Goal: Task Accomplishment & Management: Use online tool/utility

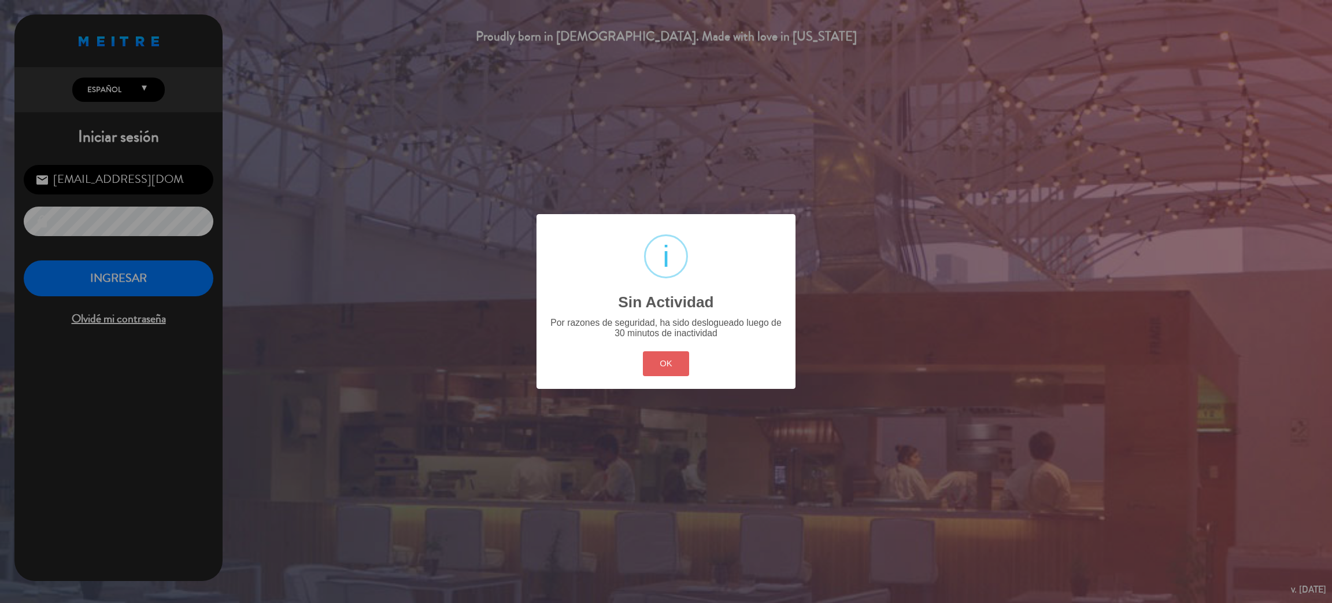
click at [669, 364] on button "OK" at bounding box center [666, 363] width 47 height 25
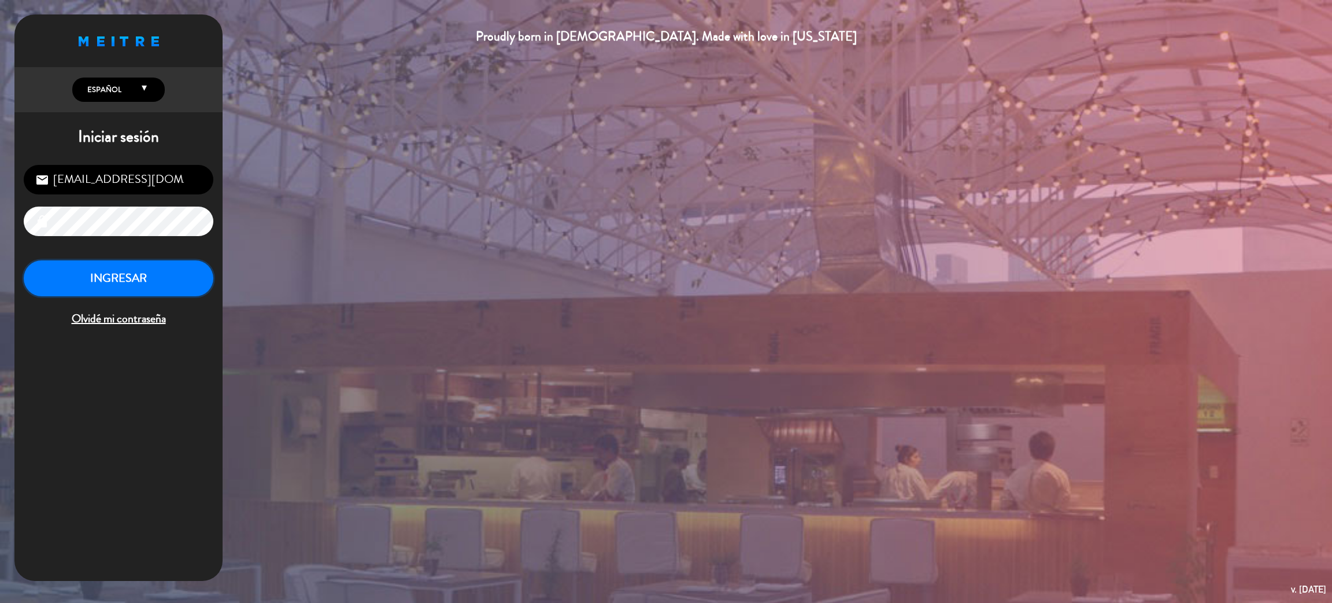
click at [135, 283] on button "INGRESAR" at bounding box center [119, 278] width 190 height 36
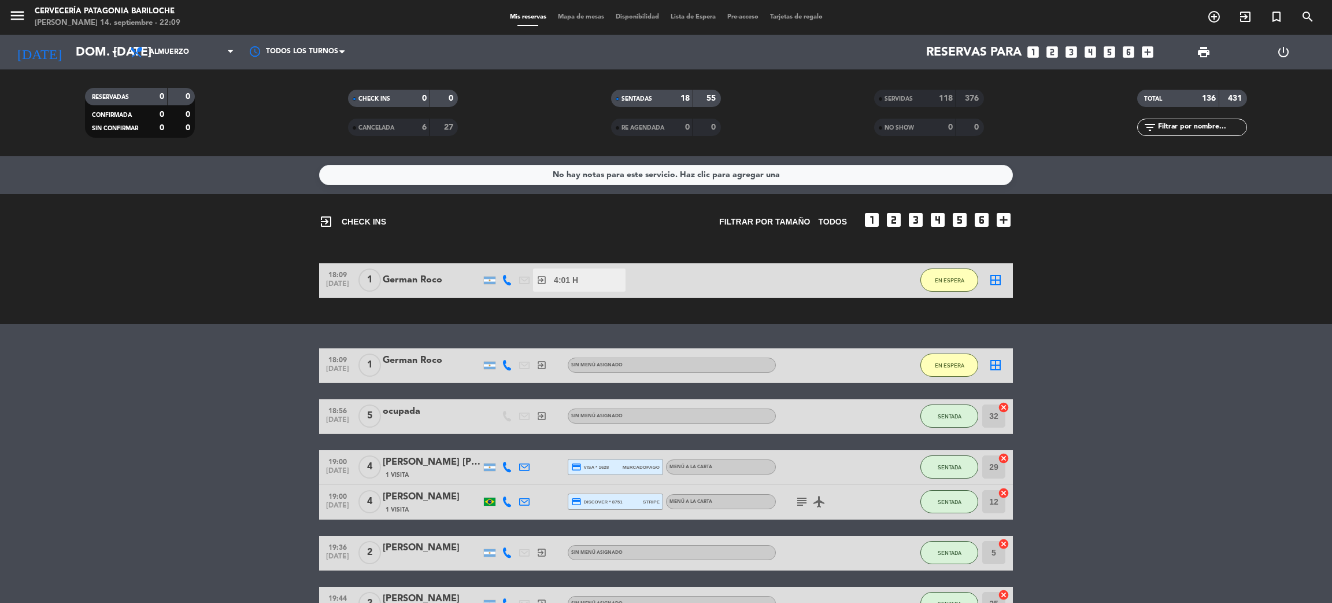
drag, startPoint x: 271, startPoint y: 244, endPoint x: 266, endPoint y: 235, distance: 10.6
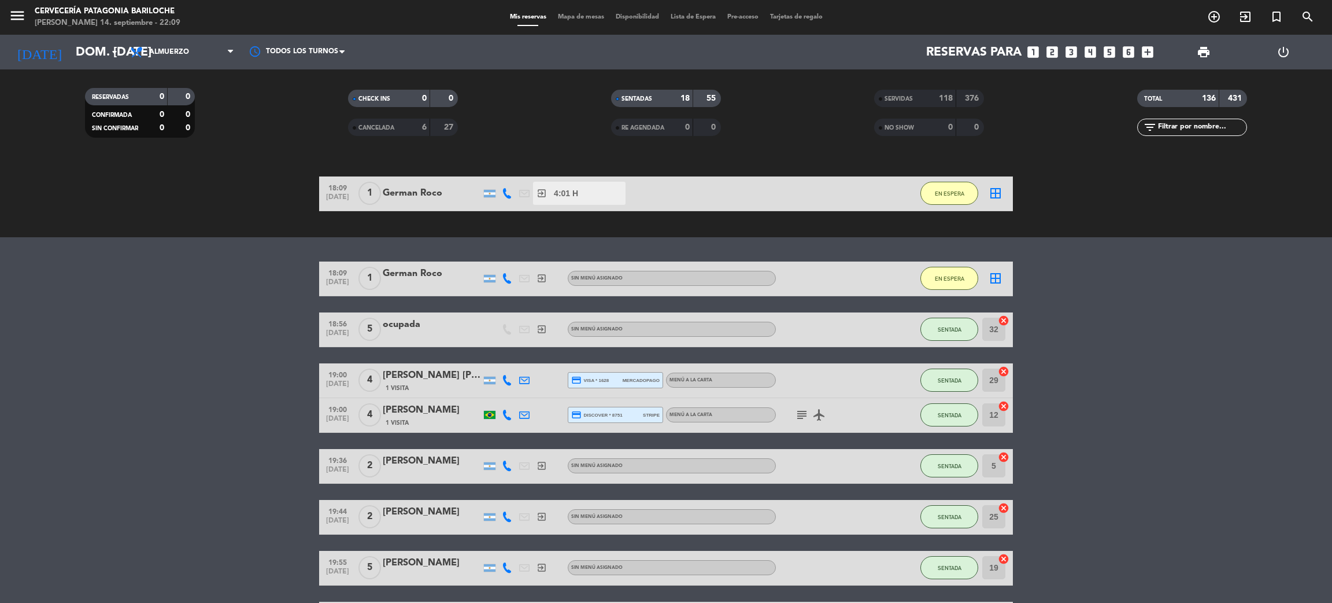
click at [265, 236] on div "No hay notas para este servicio. Haz clic para agregar una exit_to_app CHECK IN…" at bounding box center [666, 379] width 1332 height 446
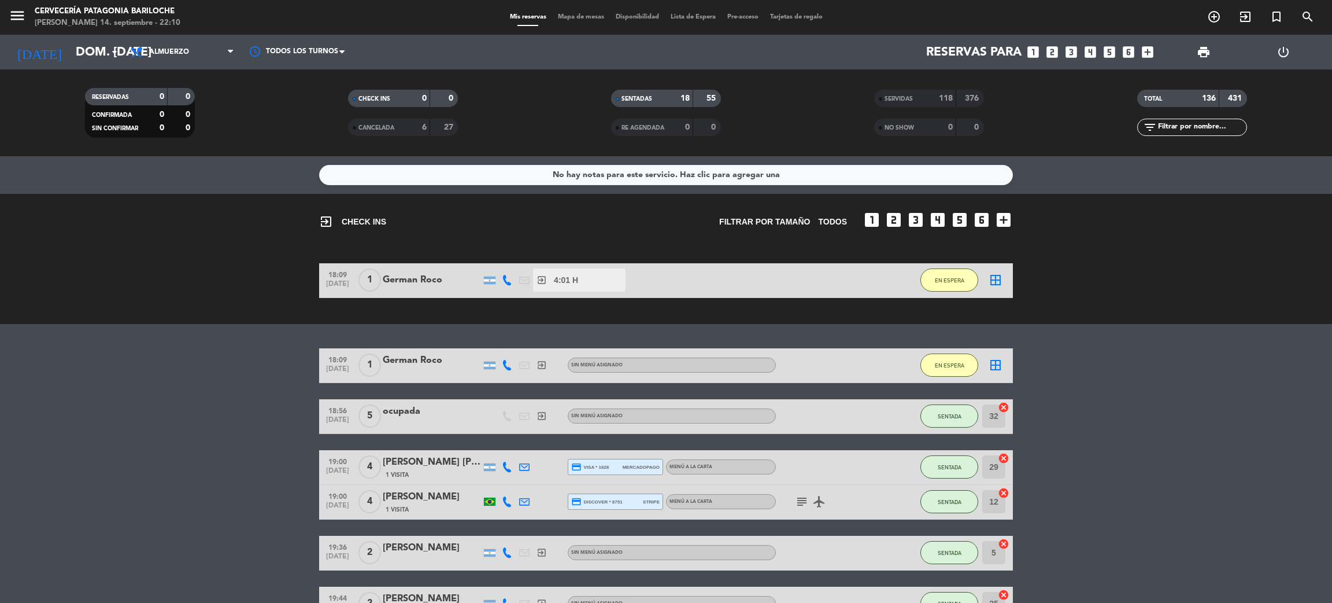
click at [572, 29] on div "menu Cervecería Patagonia Bariloche [PERSON_NAME] 14. septiembre - 22:10 Mis re…" at bounding box center [666, 17] width 1332 height 35
click at [581, 12] on div "Mis reservas Mapa de mesas Disponibilidad Lista de Espera Pre-acceso Tarjetas d…" at bounding box center [666, 17] width 324 height 10
click at [589, 16] on span "Mapa de mesas" at bounding box center [581, 17] width 58 height 6
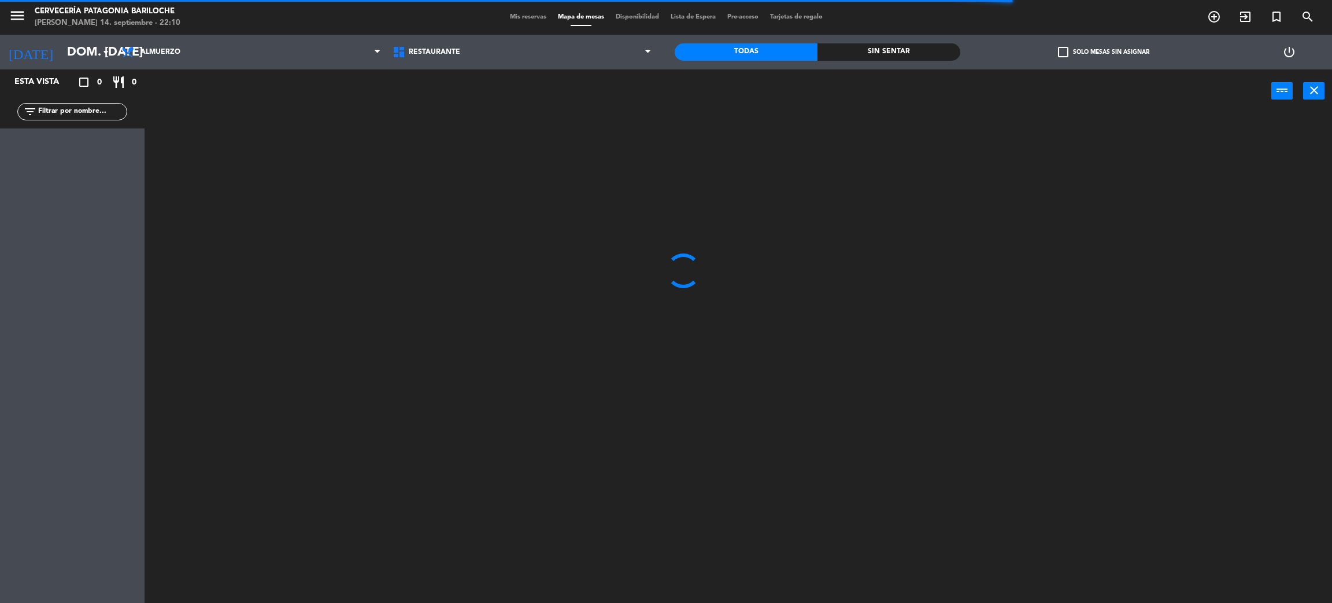
click at [880, 55] on div "Sin sentar" at bounding box center [889, 51] width 143 height 17
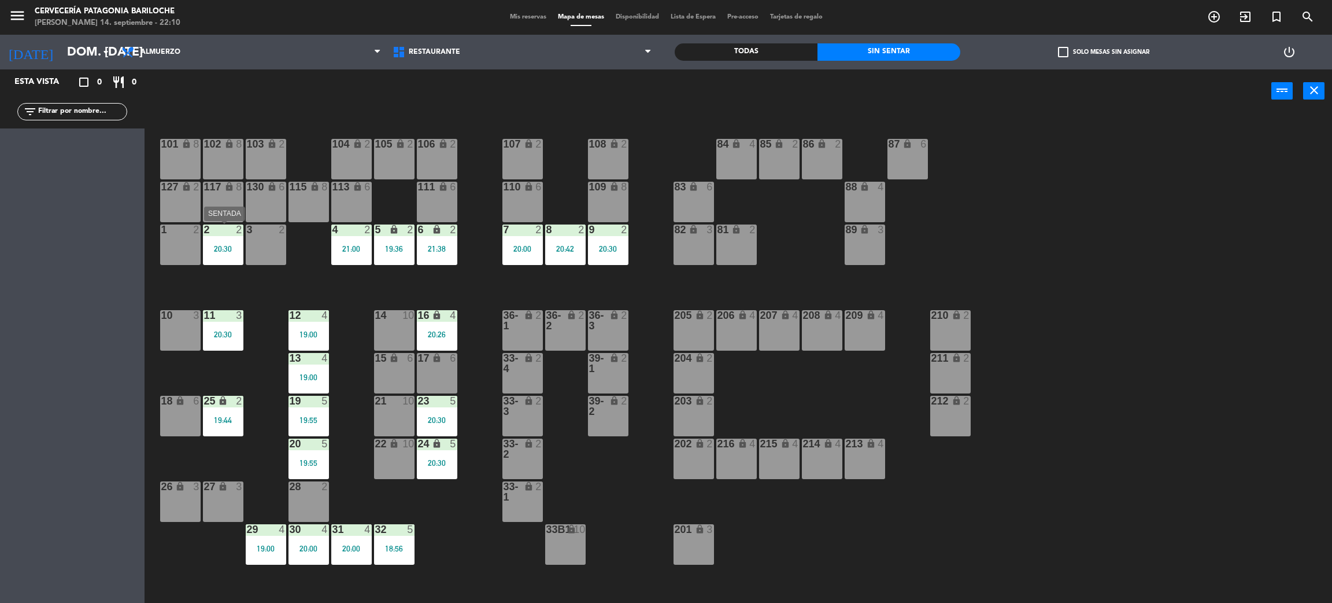
click at [213, 242] on div "2 2 20:30" at bounding box center [223, 244] width 40 height 40
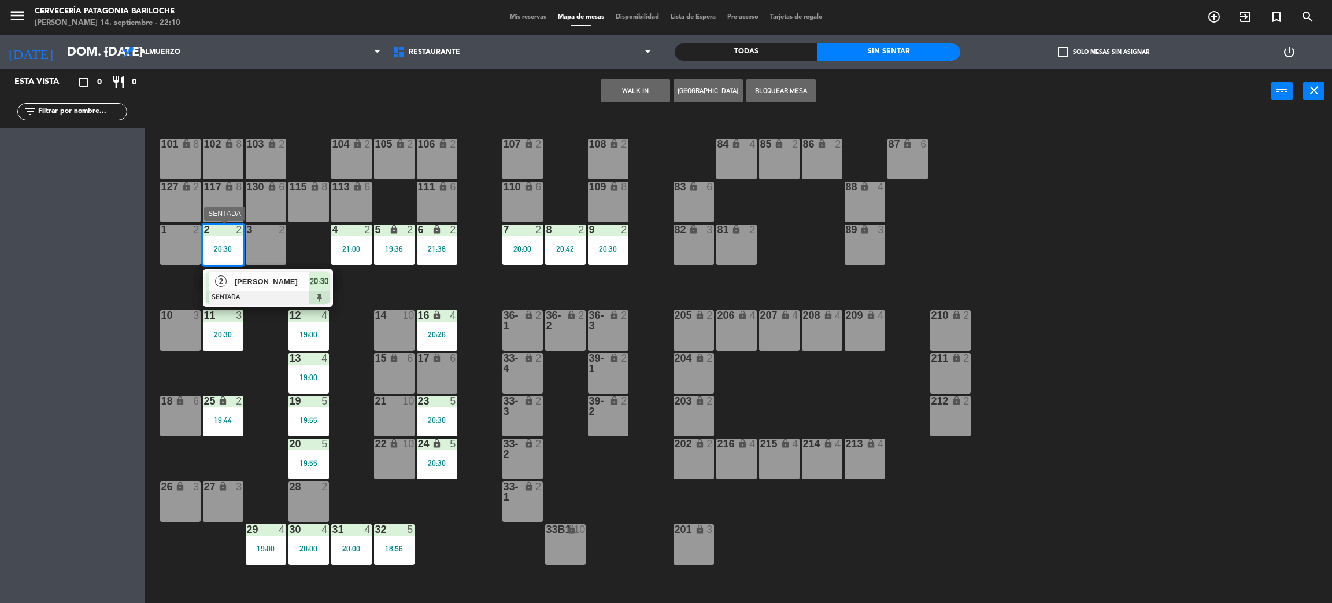
click at [259, 284] on span "[PERSON_NAME]" at bounding box center [272, 281] width 74 height 12
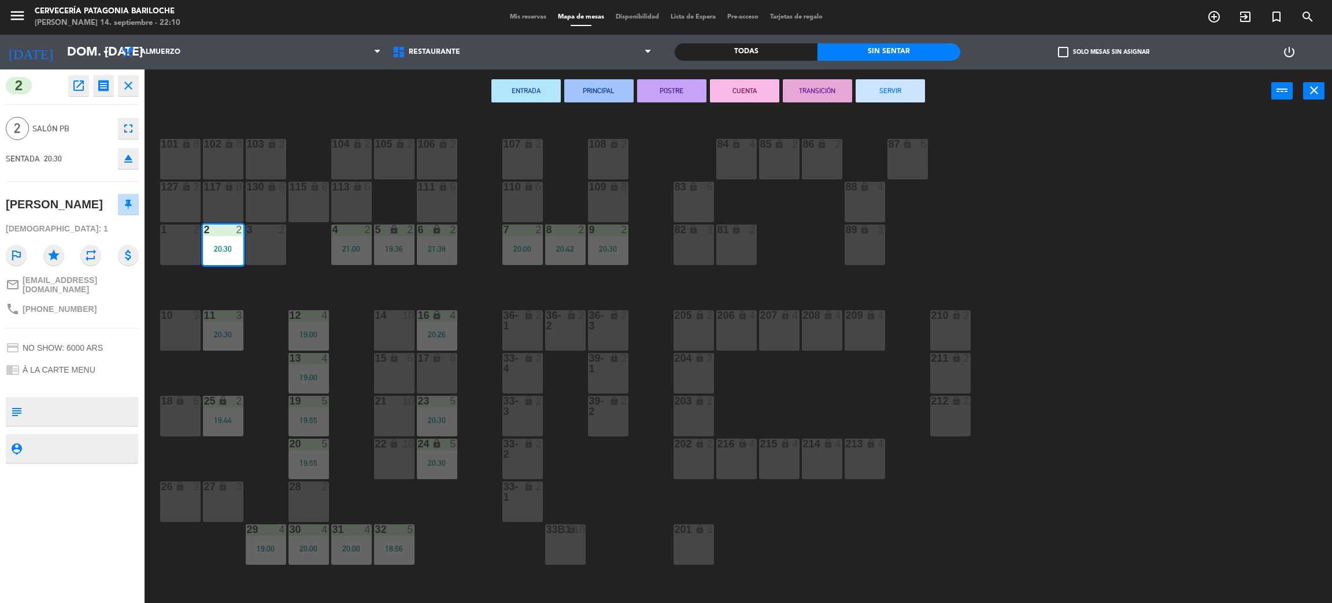
click at [884, 88] on button "SERVIR" at bounding box center [890, 90] width 69 height 23
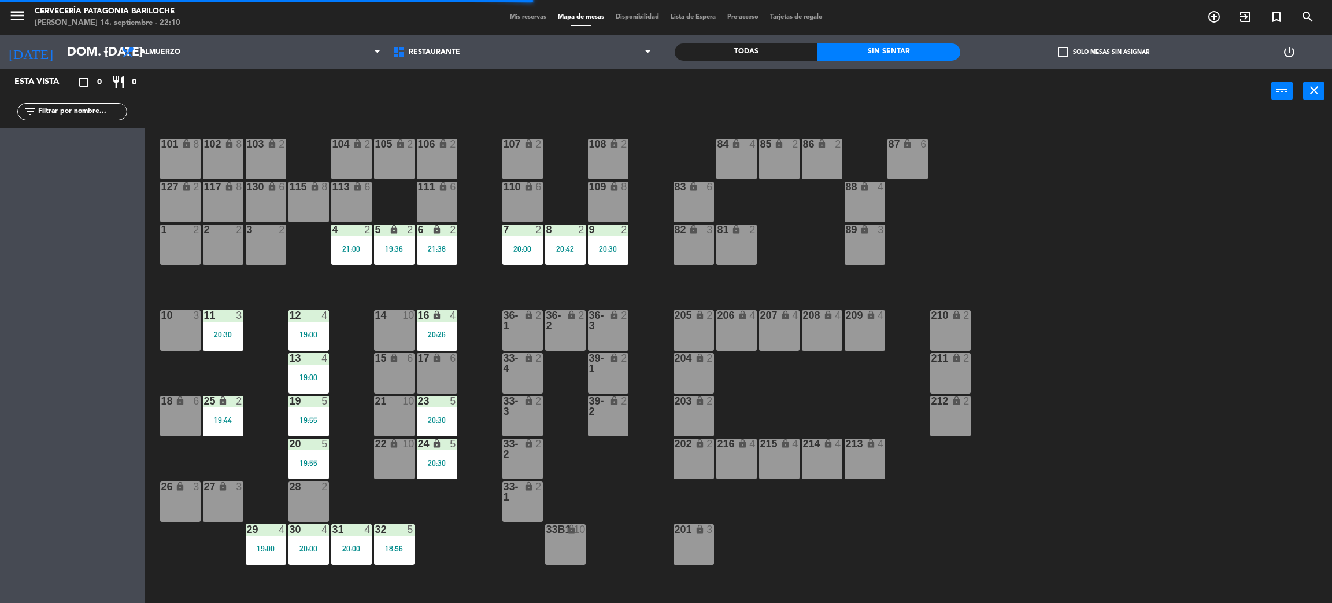
click at [353, 249] on div "21:00" at bounding box center [351, 249] width 40 height 8
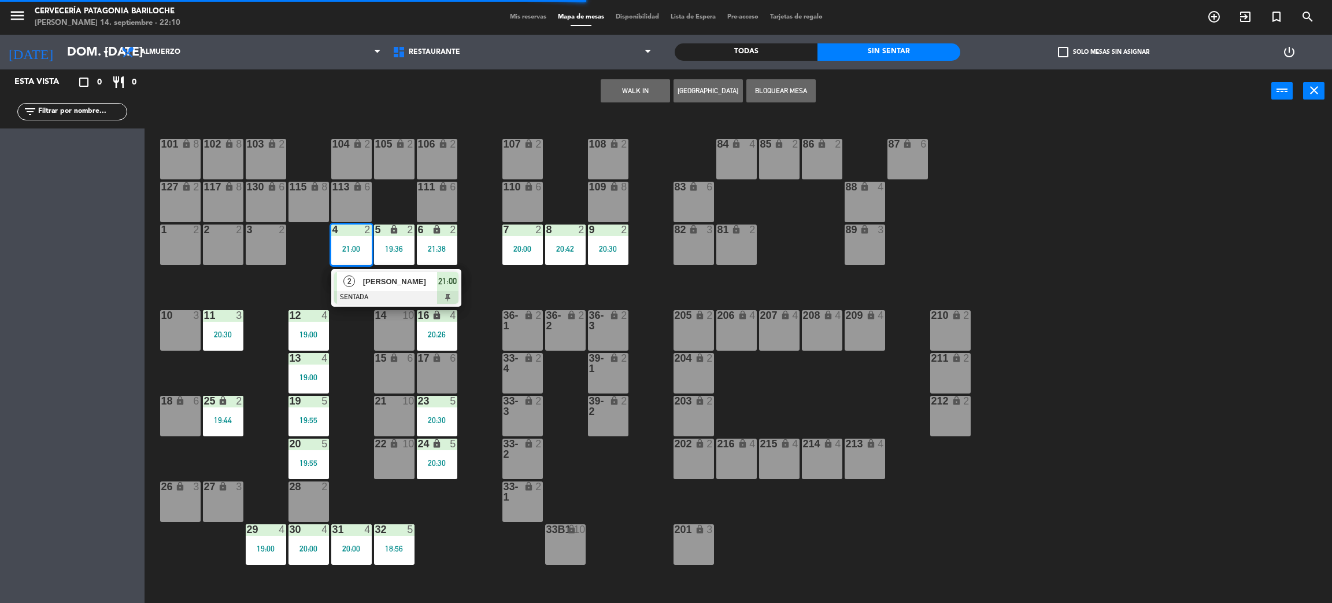
click at [383, 273] on div "[PERSON_NAME]" at bounding box center [399, 281] width 75 height 19
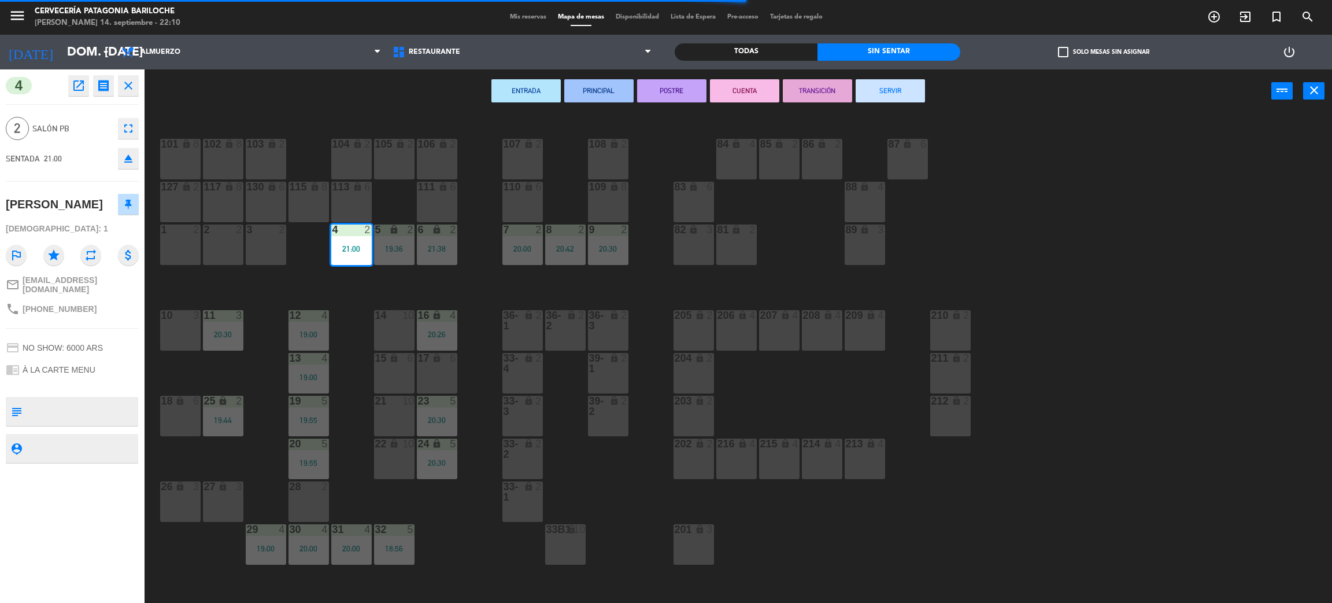
click at [887, 90] on button "SERVIR" at bounding box center [890, 90] width 69 height 23
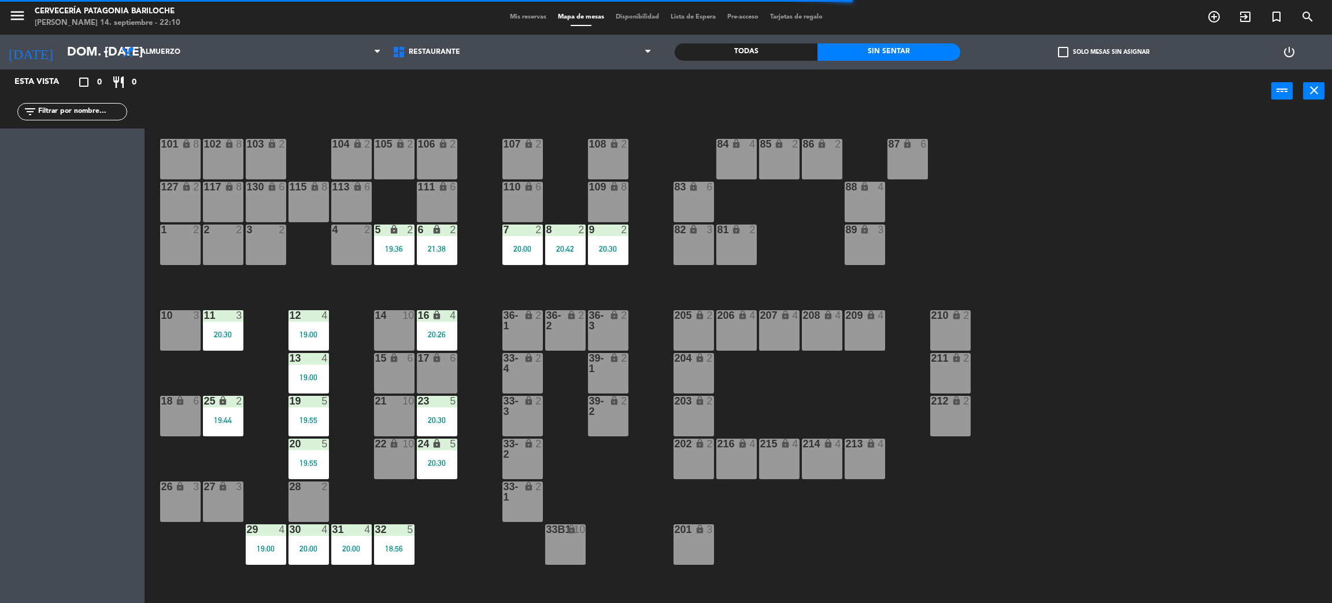
click at [530, 256] on div "7 2 20:00" at bounding box center [523, 244] width 40 height 40
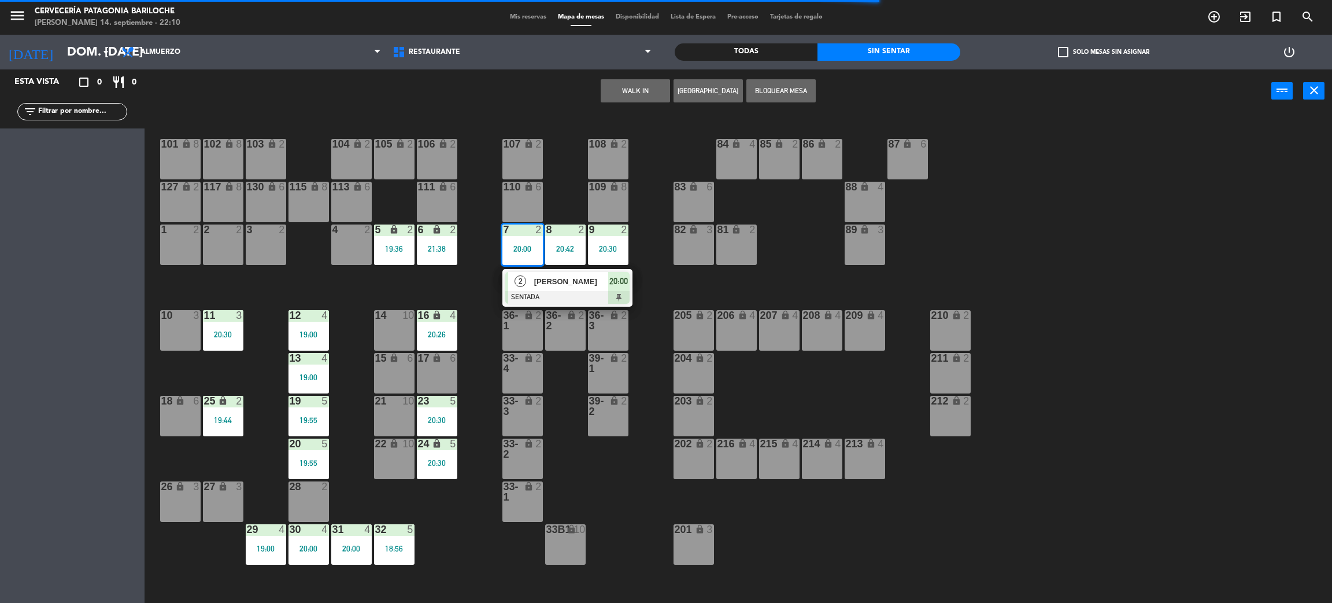
click at [544, 282] on span "[PERSON_NAME]" at bounding box center [571, 281] width 74 height 12
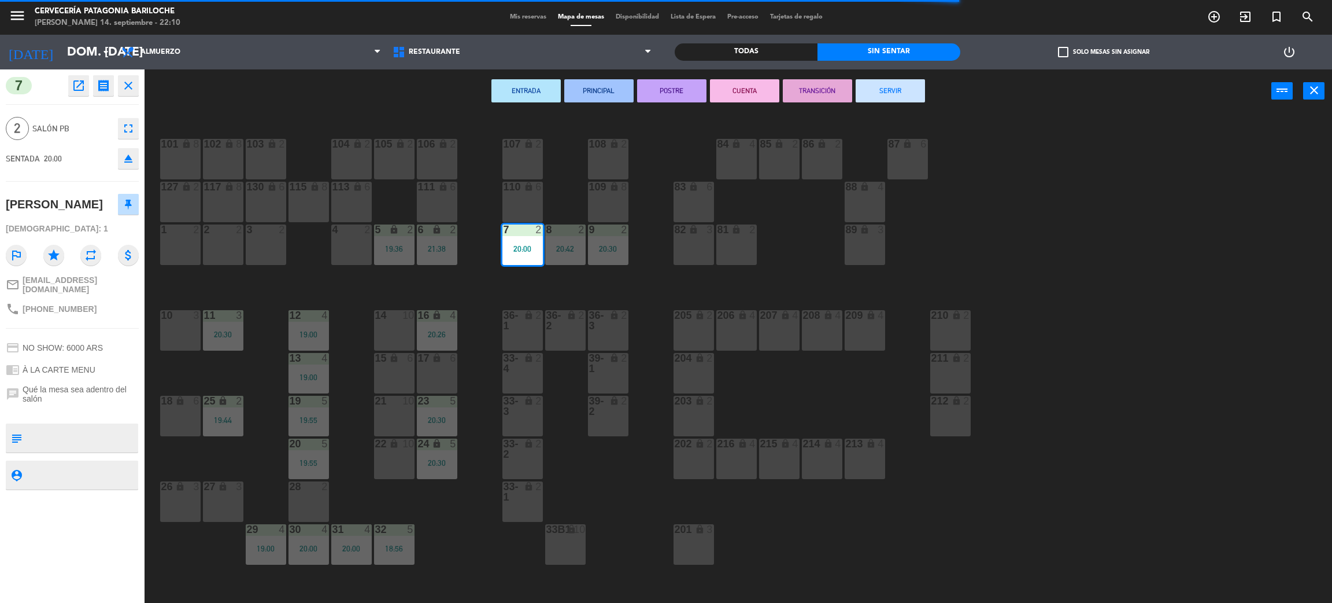
click at [886, 84] on button "SERVIR" at bounding box center [890, 90] width 69 height 23
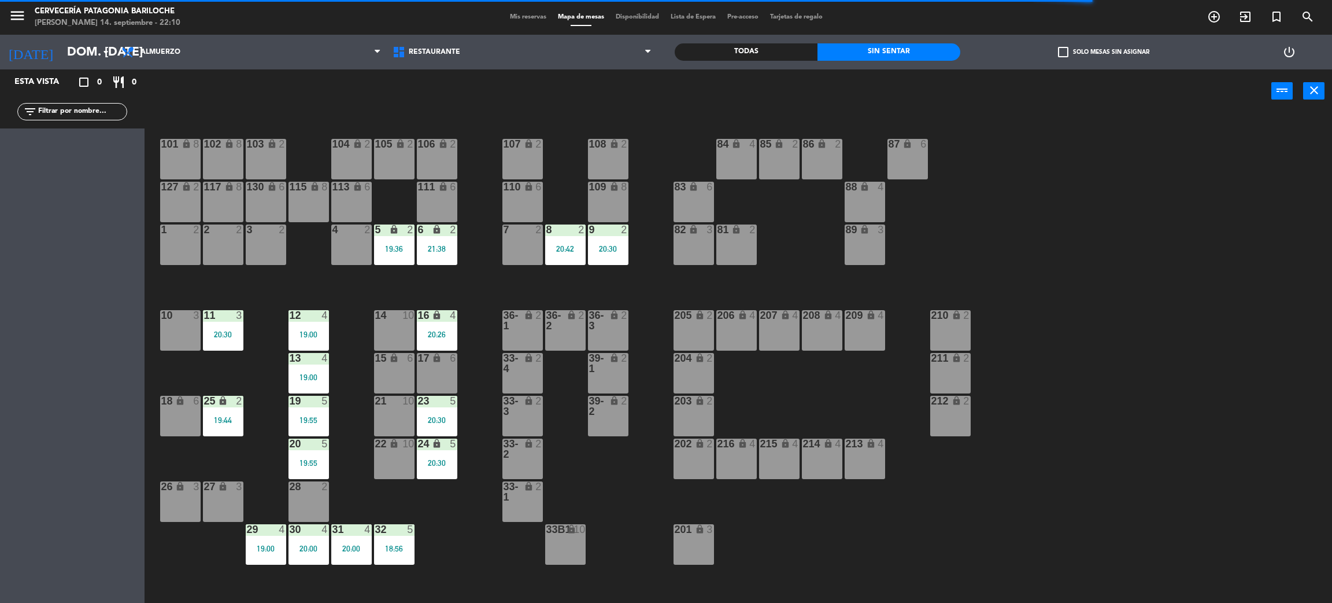
click at [311, 327] on div "12 4 19:00" at bounding box center [309, 330] width 40 height 40
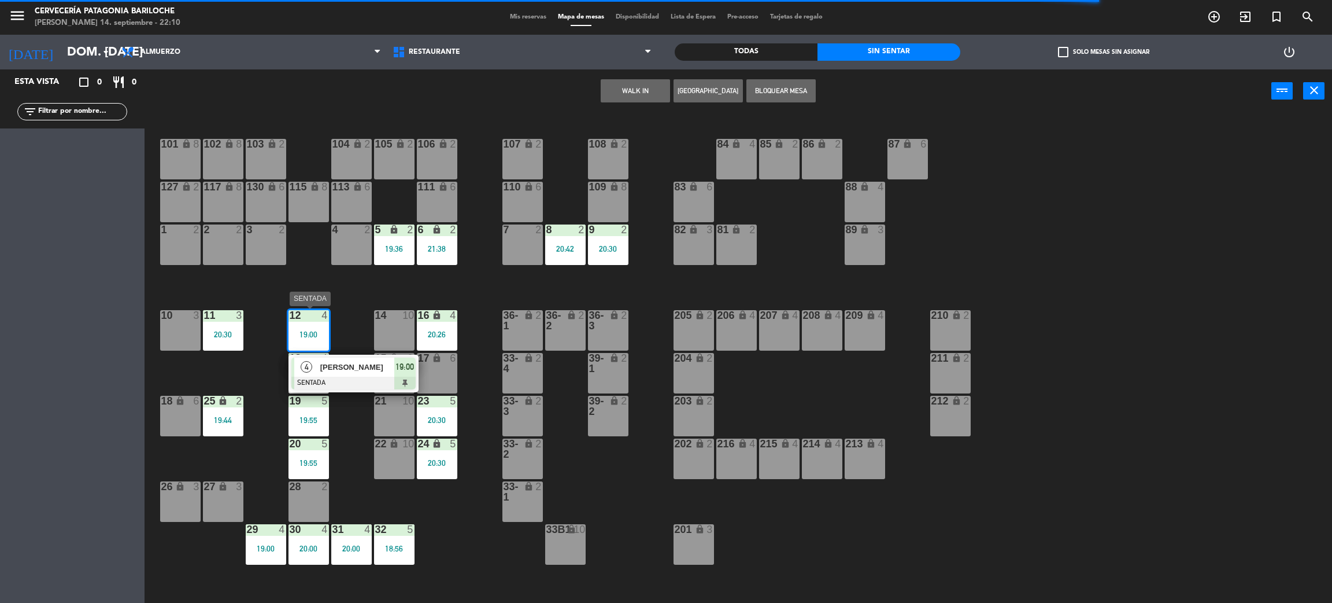
click at [352, 361] on span "[PERSON_NAME]" at bounding box center [357, 367] width 74 height 12
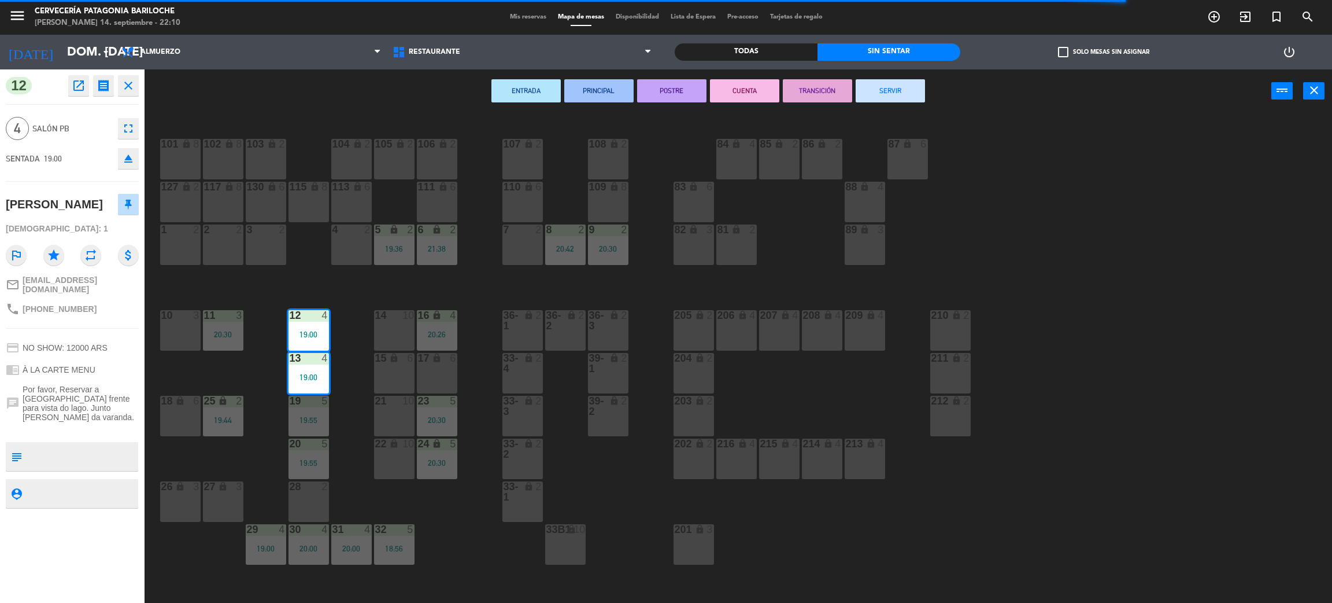
click at [900, 93] on button "SERVIR" at bounding box center [890, 90] width 69 height 23
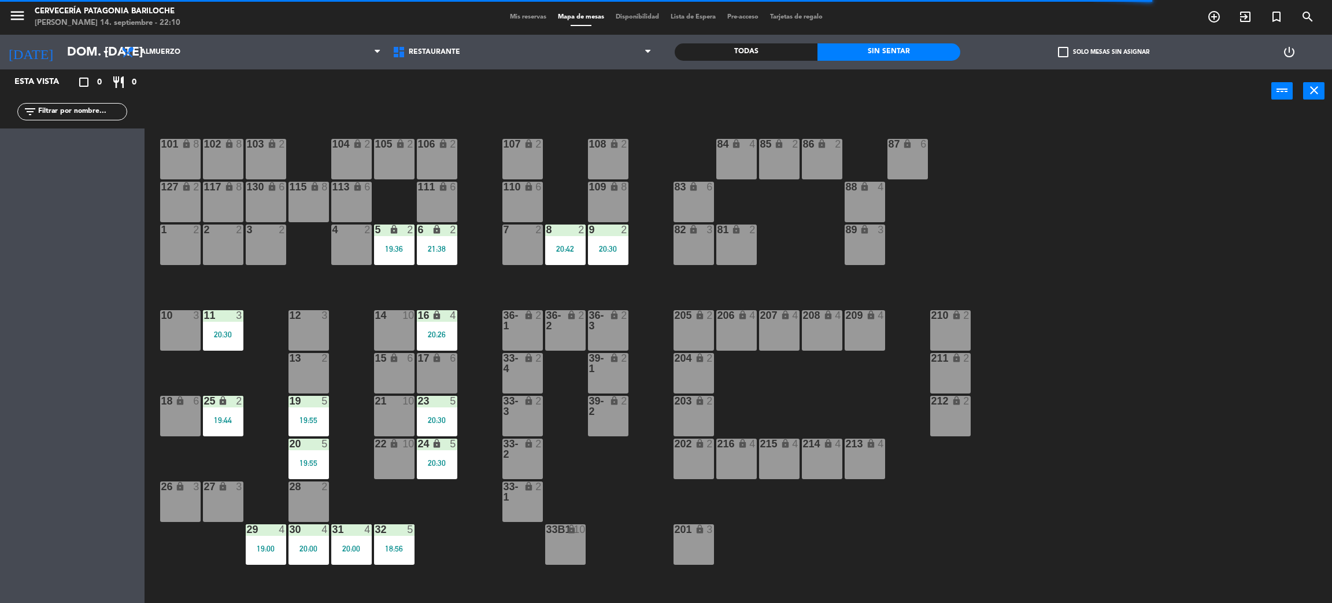
click at [310, 419] on div "19:55" at bounding box center [309, 420] width 40 height 8
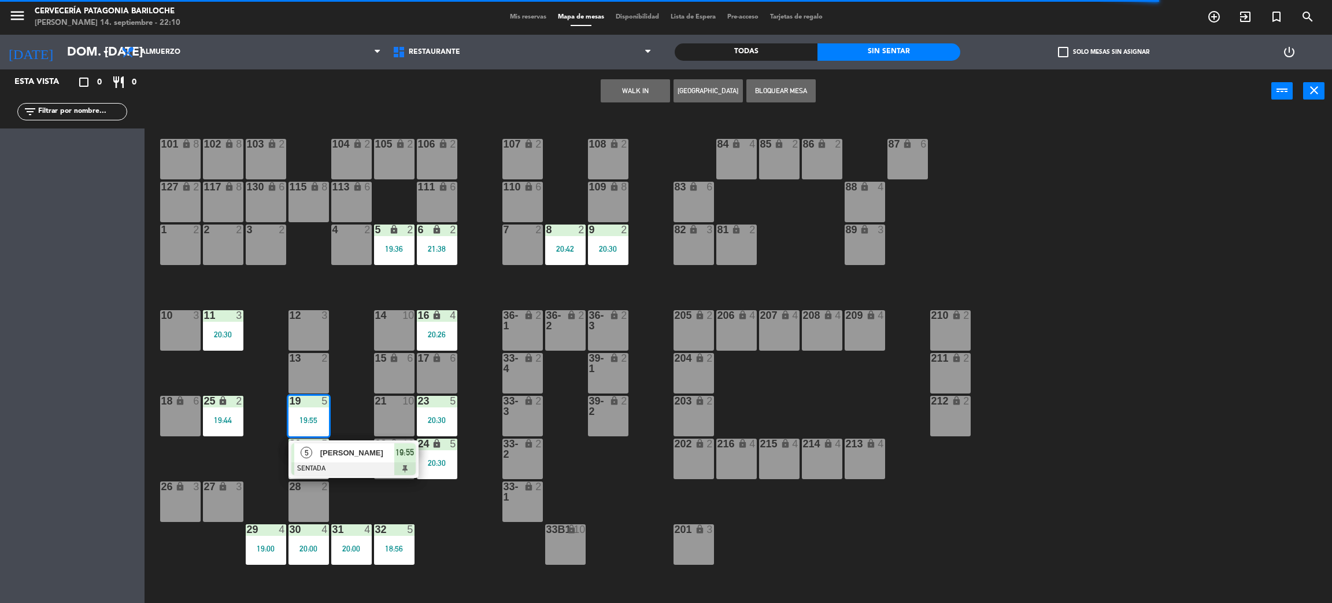
click at [346, 440] on div "5 [PERSON_NAME] SENTADA 19:55" at bounding box center [354, 459] width 130 height 38
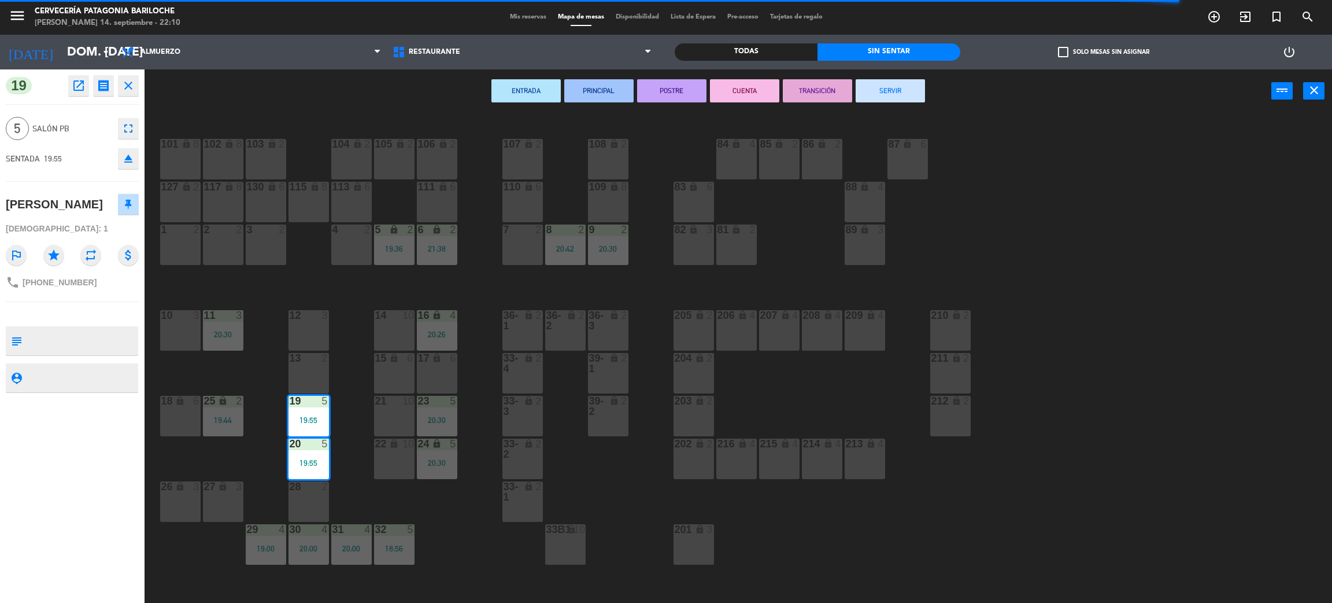
click at [886, 87] on button "SERVIR" at bounding box center [890, 90] width 69 height 23
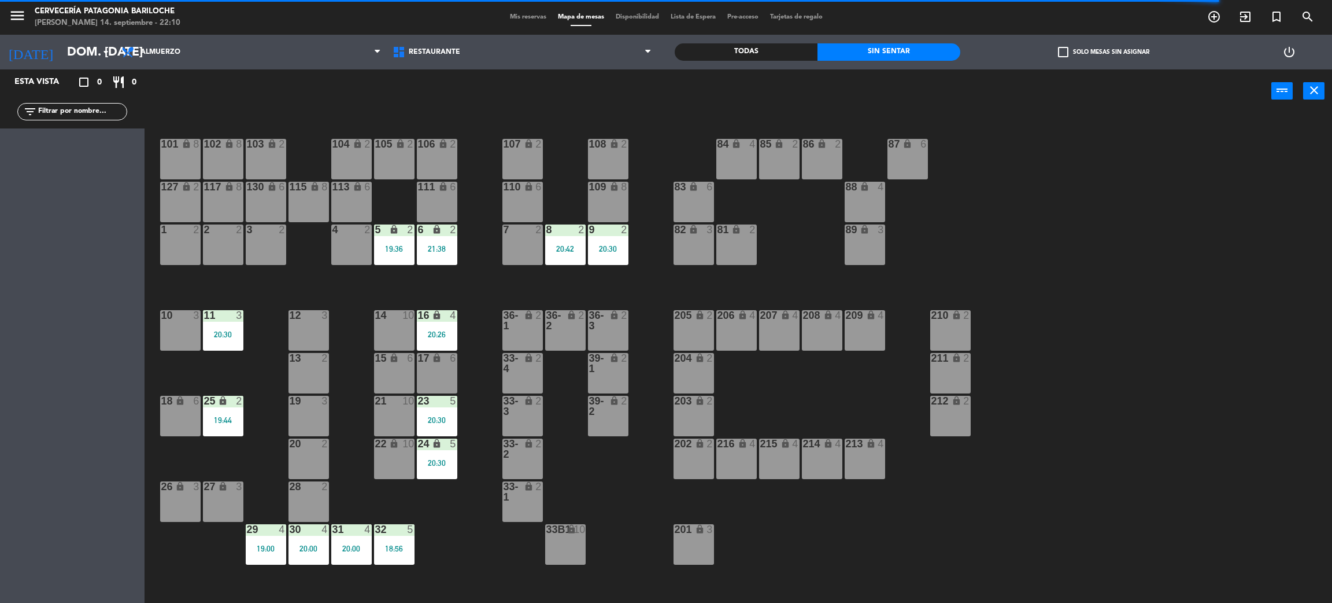
click at [258, 544] on div "19:00" at bounding box center [266, 548] width 40 height 8
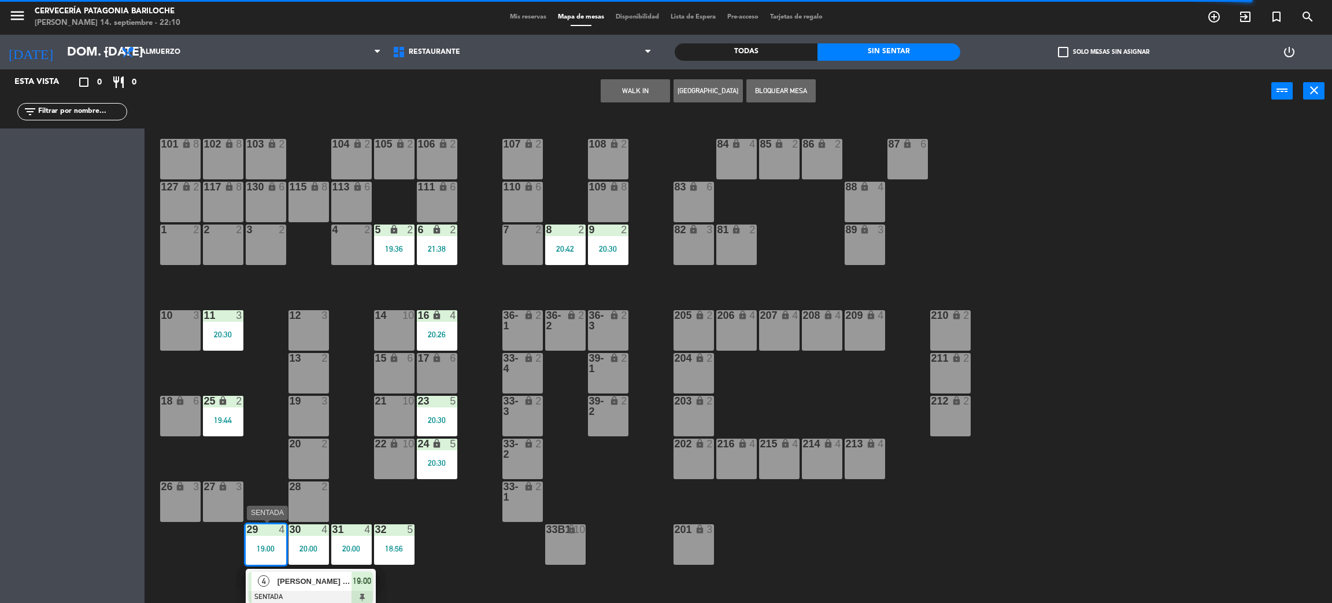
drag, startPoint x: 305, startPoint y: 589, endPoint x: 332, endPoint y: 571, distance: 32.2
click at [304, 589] on div "4 [PERSON_NAME] [PERSON_NAME] SENTADA 19:00" at bounding box center [310, 587] width 147 height 38
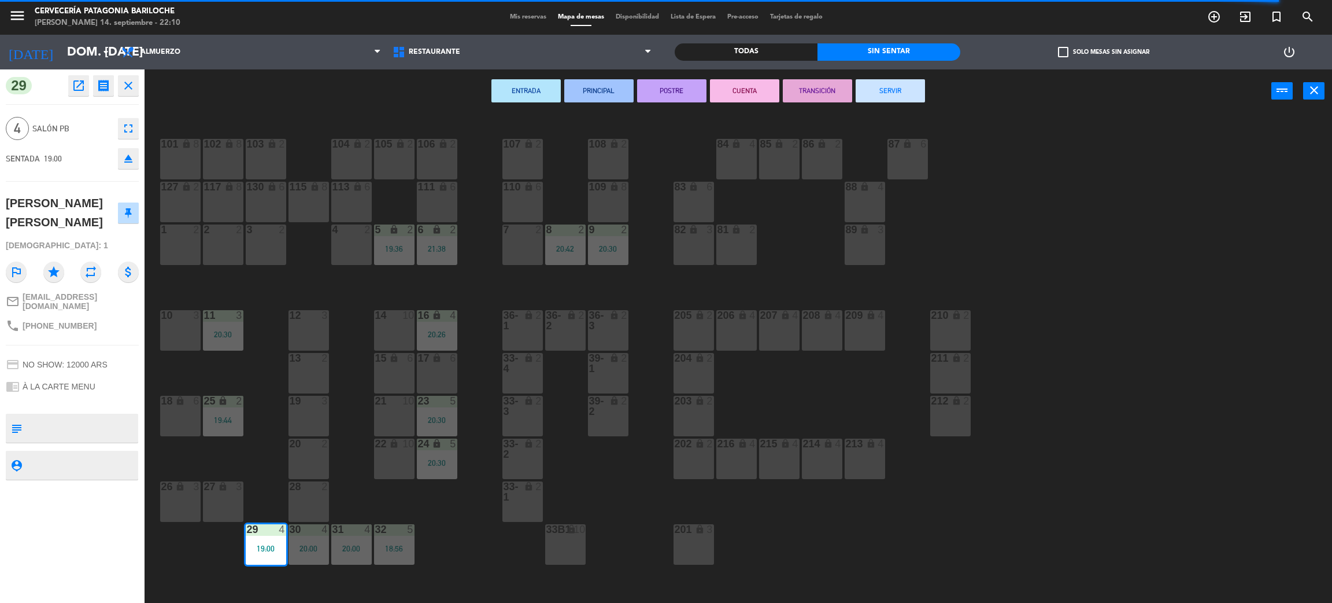
drag, startPoint x: 882, startPoint y: 90, endPoint x: 858, endPoint y: 99, distance: 26.0
click at [883, 90] on button "SERVIR" at bounding box center [890, 90] width 69 height 23
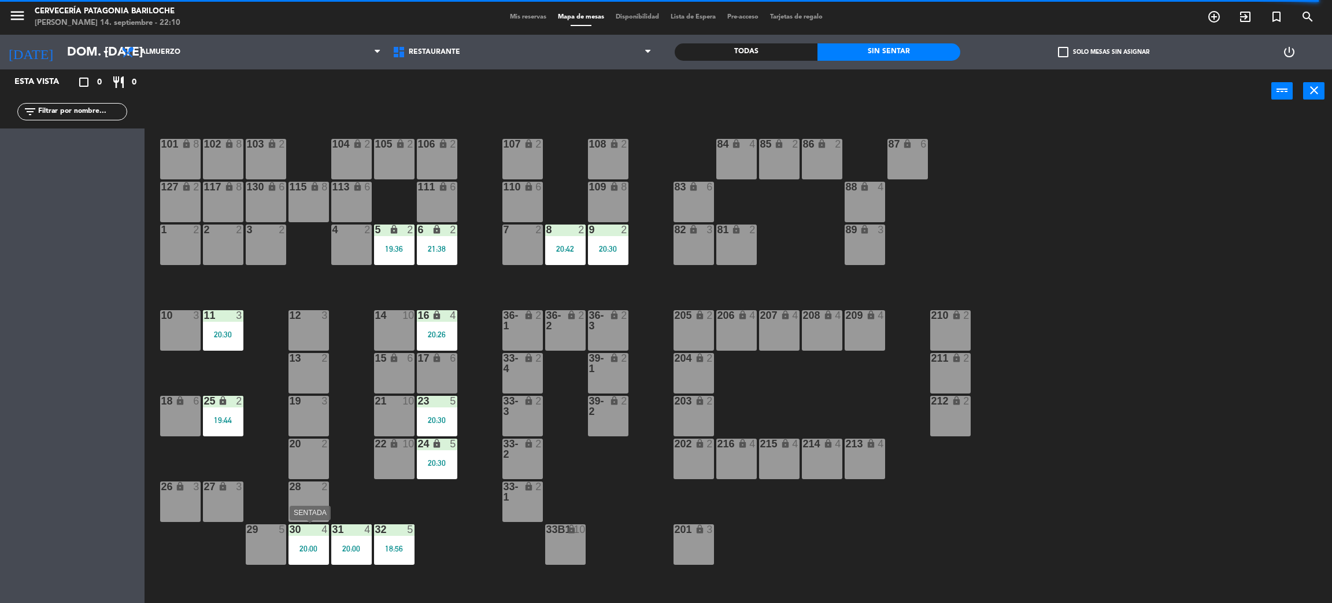
click at [307, 546] on div "20:00" at bounding box center [309, 548] width 40 height 8
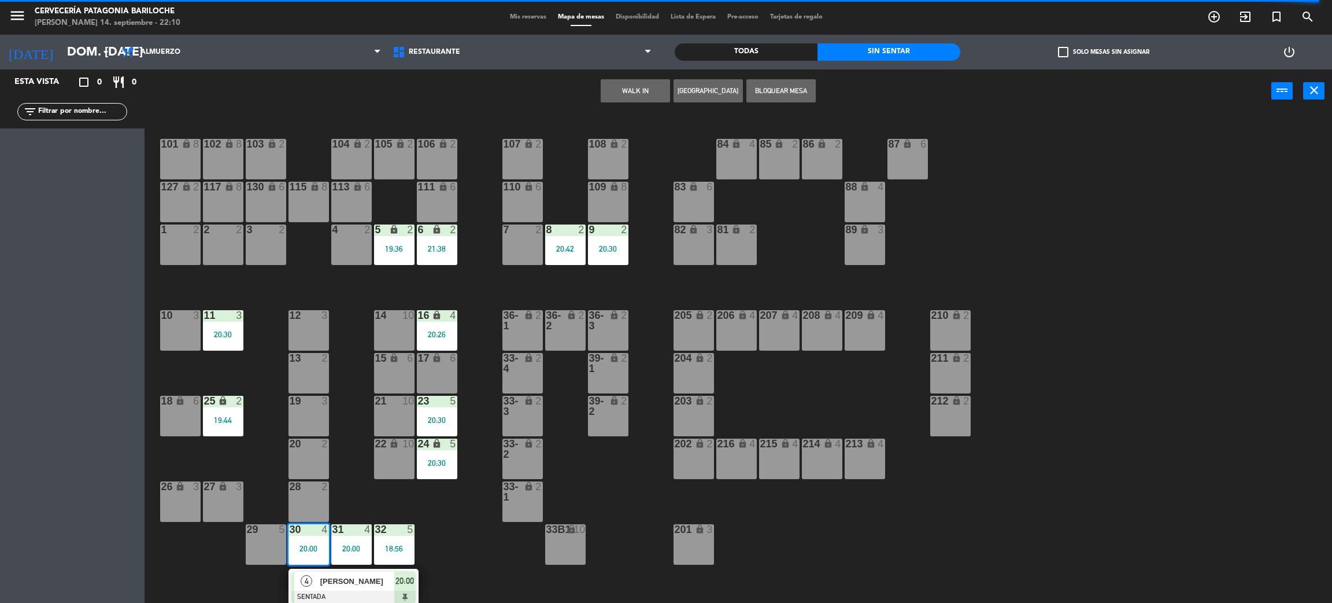
click at [341, 586] on span "[PERSON_NAME]" at bounding box center [357, 581] width 74 height 12
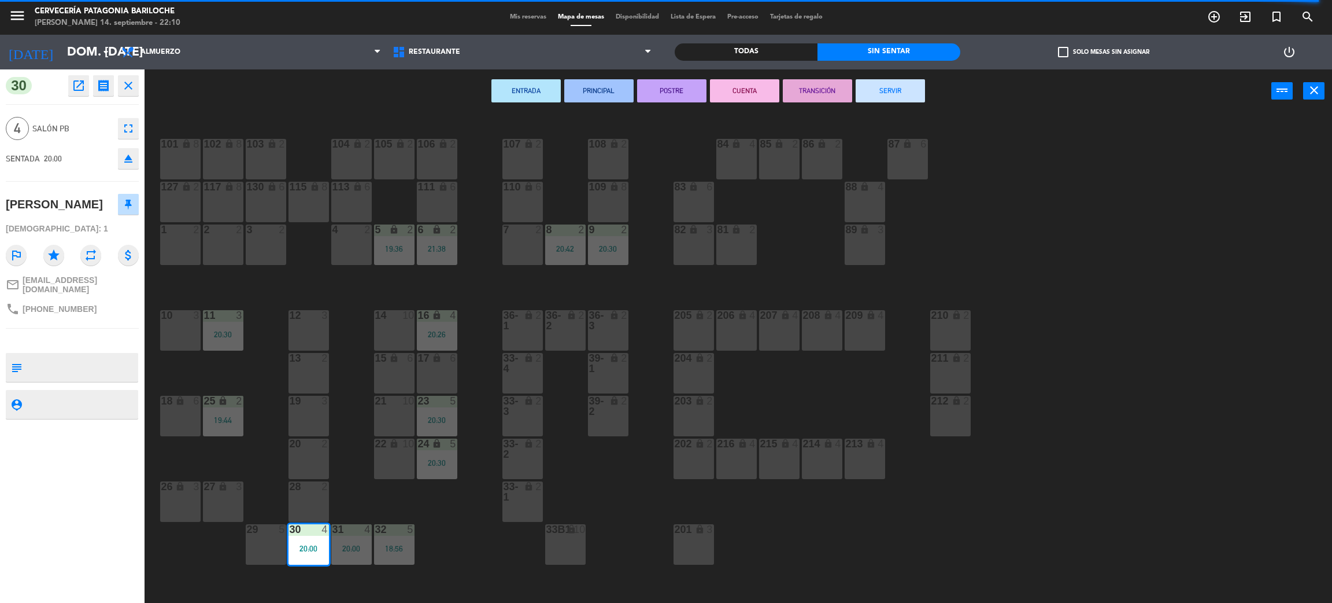
click at [902, 87] on button "SERVIR" at bounding box center [890, 90] width 69 height 23
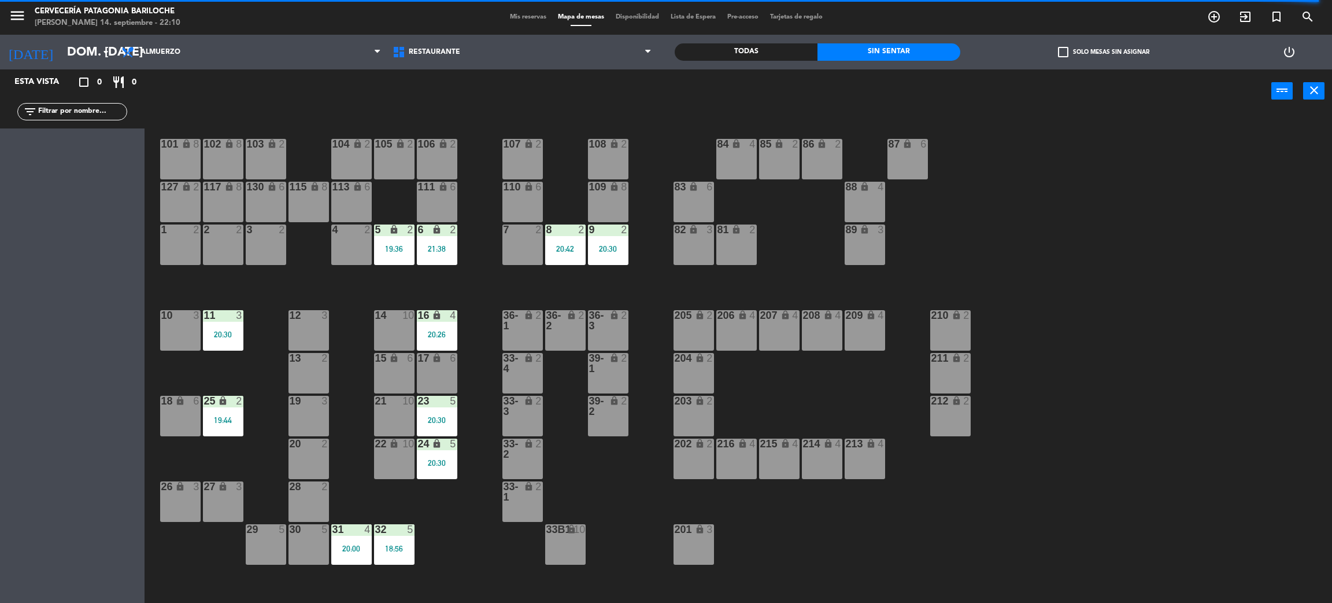
click at [394, 550] on div "18:56" at bounding box center [394, 548] width 40 height 8
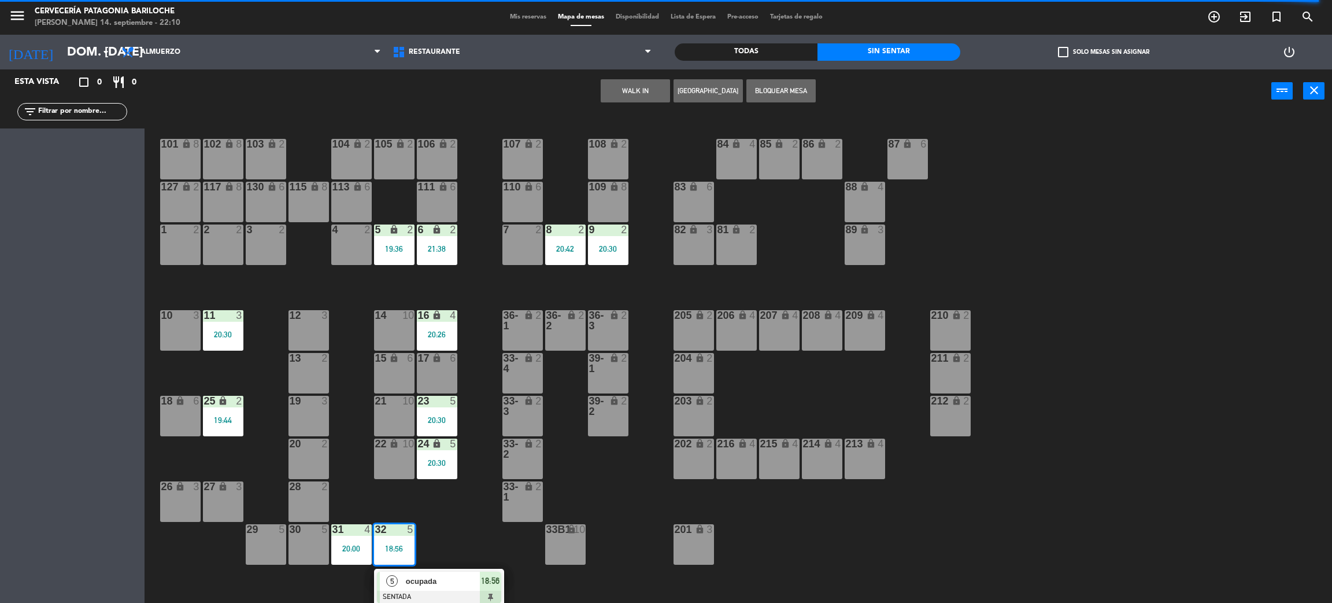
click at [410, 576] on span "ocupada" at bounding box center [443, 581] width 74 height 12
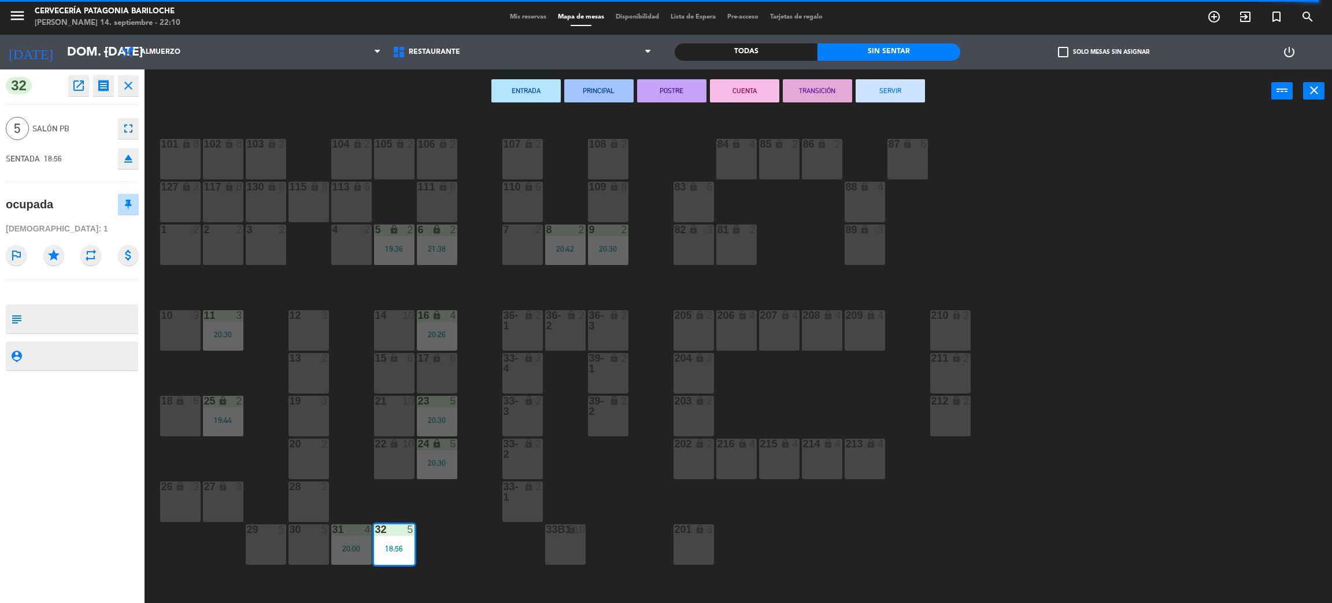
click at [875, 94] on button "SERVIR" at bounding box center [890, 90] width 69 height 23
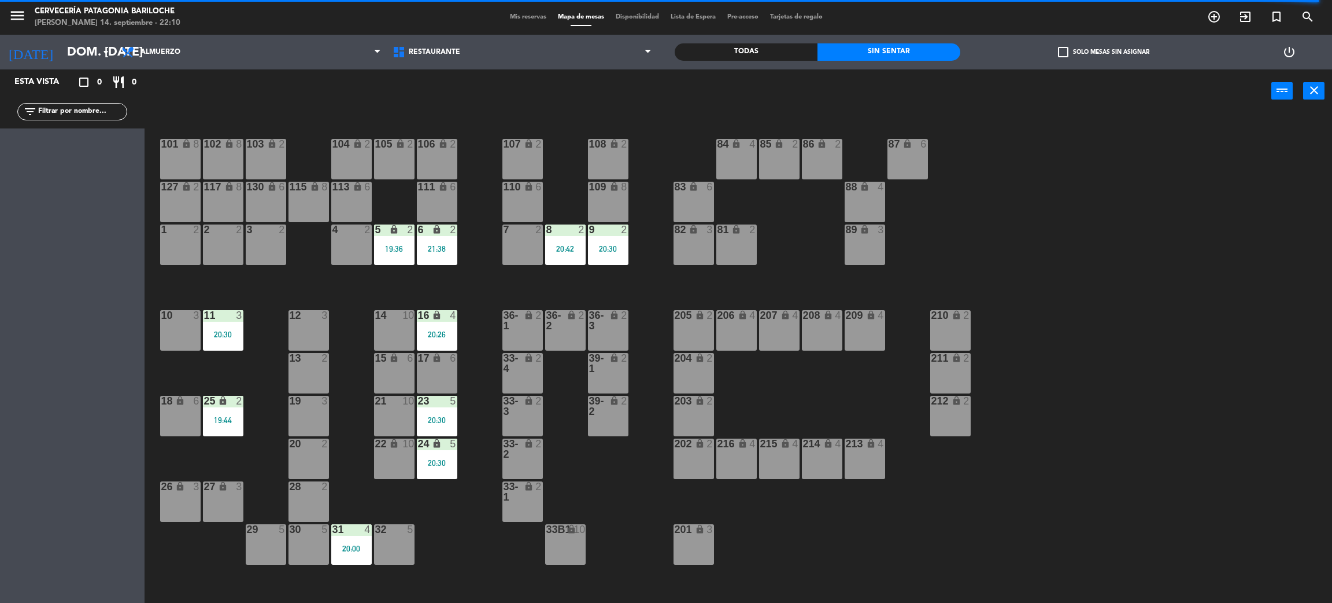
click at [446, 459] on div "20:30" at bounding box center [437, 463] width 40 height 8
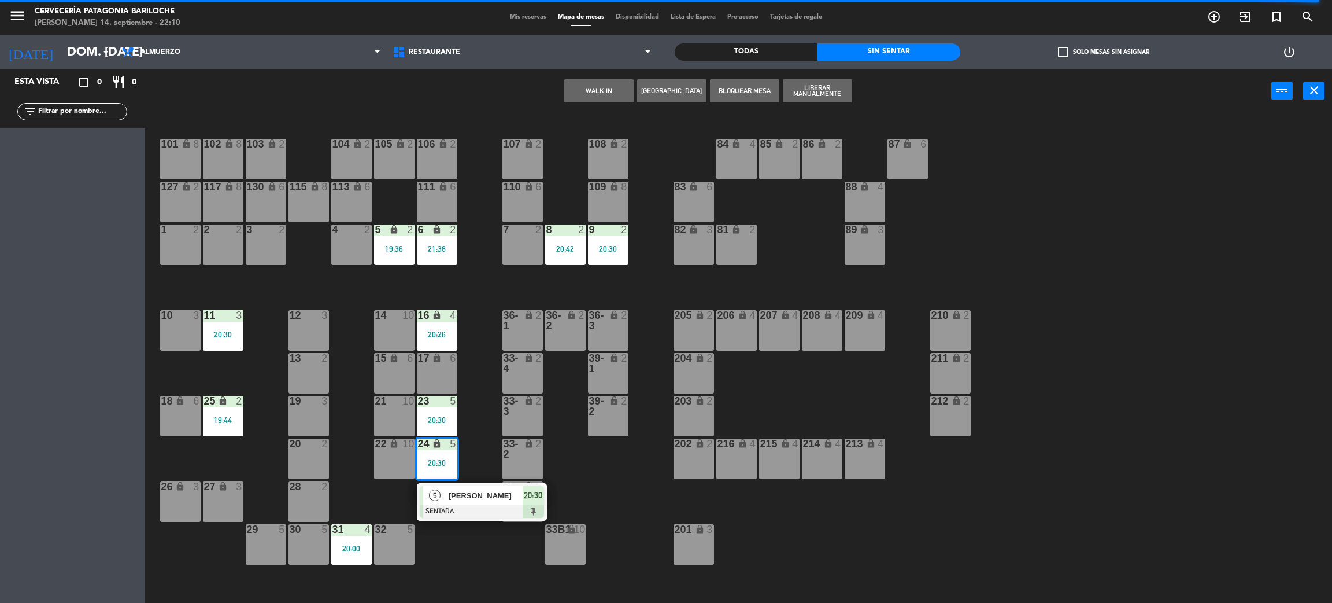
click at [478, 500] on span "[PERSON_NAME]" at bounding box center [486, 495] width 74 height 12
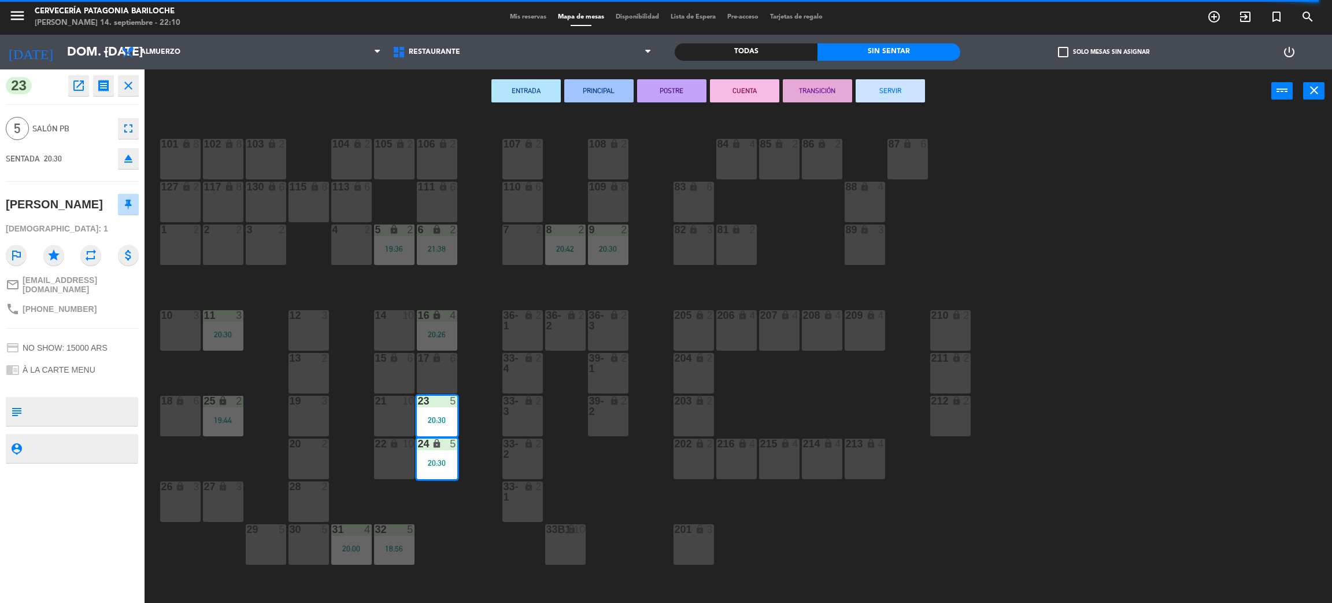
click at [891, 80] on button "SERVIR" at bounding box center [890, 90] width 69 height 23
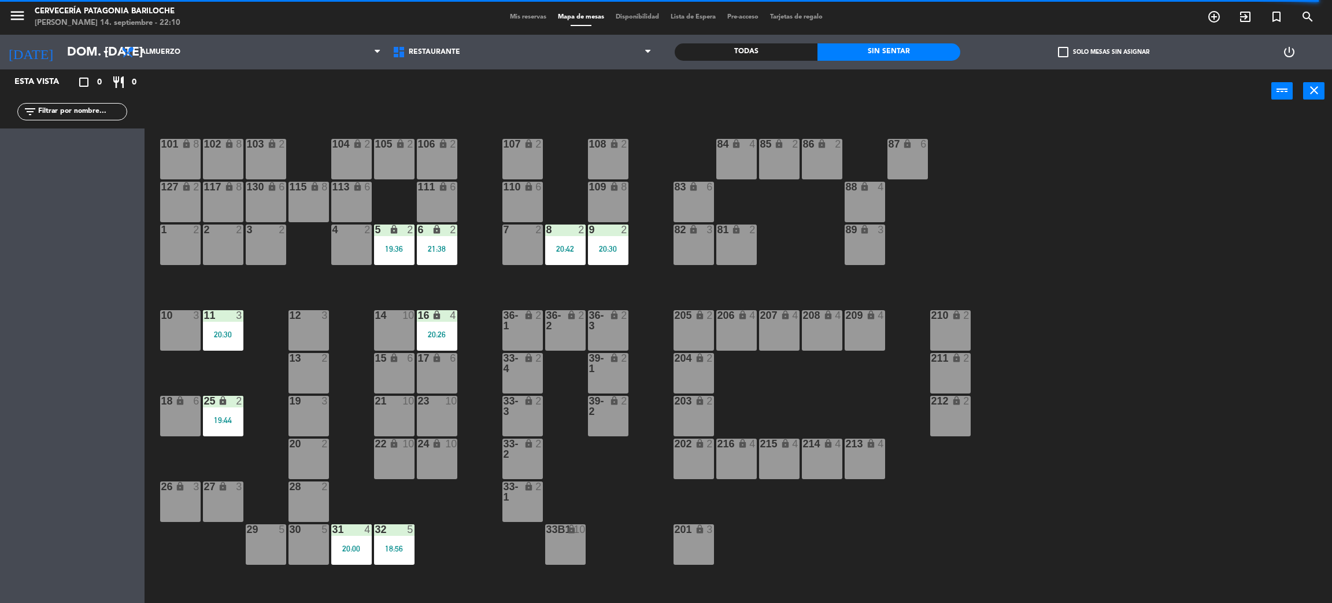
click at [226, 416] on div "19:44" at bounding box center [223, 420] width 40 height 8
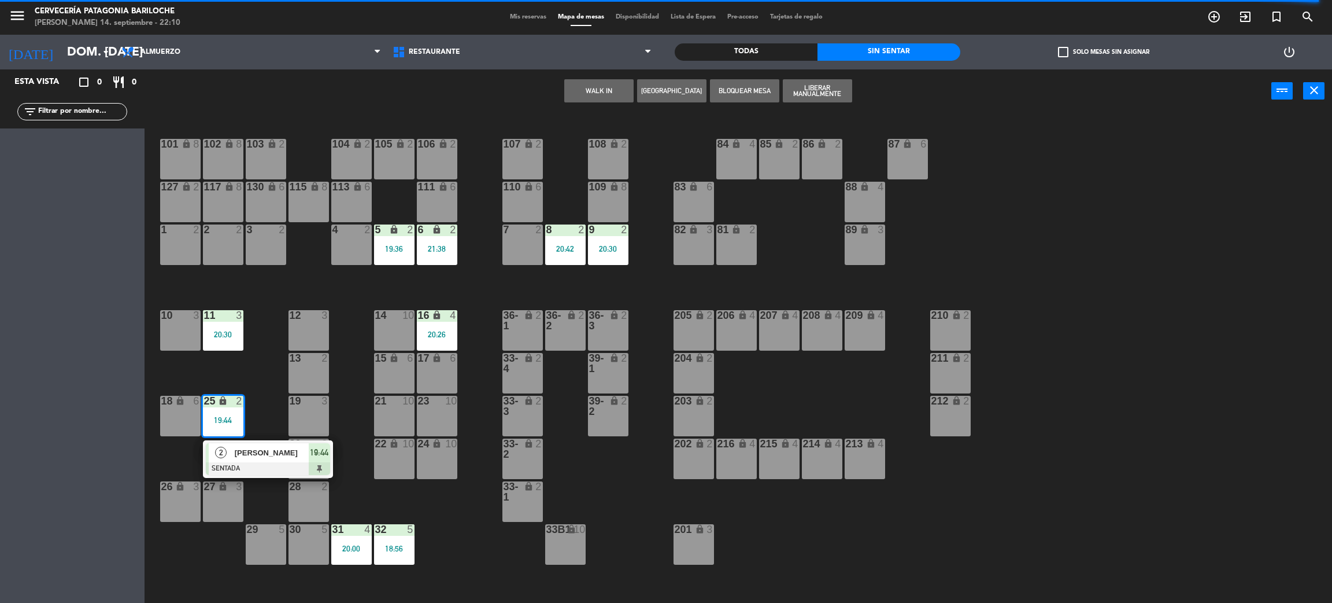
click at [275, 452] on span "[PERSON_NAME]" at bounding box center [272, 452] width 74 height 12
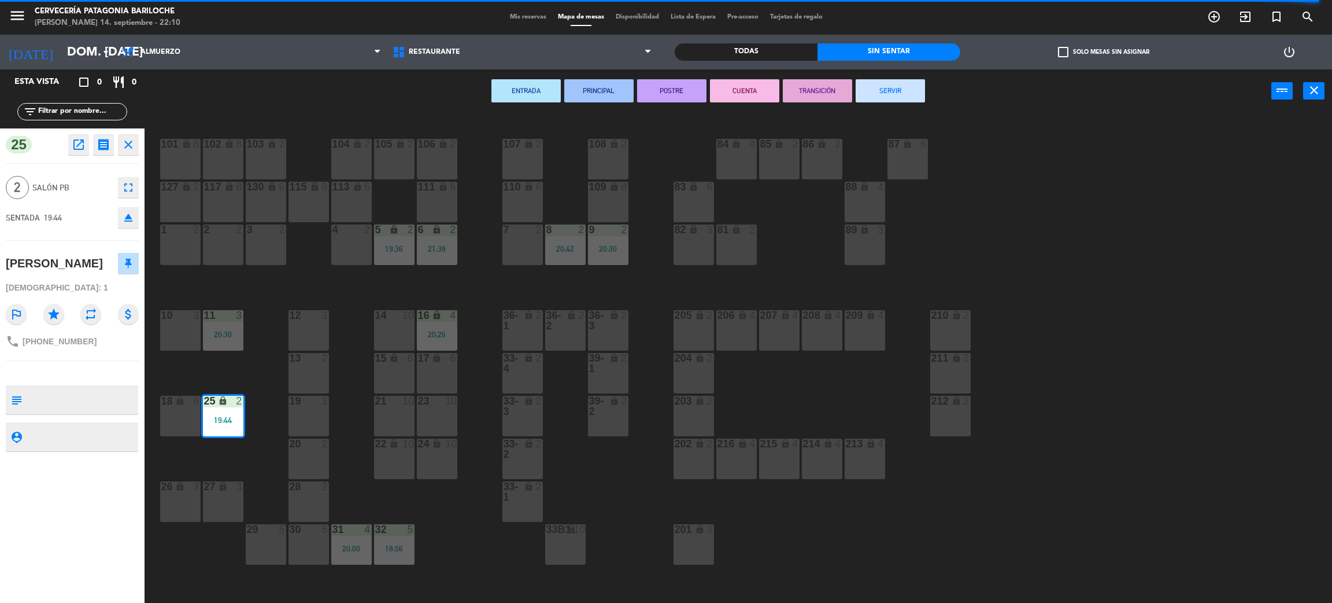
click at [183, 322] on div "10 3" at bounding box center [180, 330] width 40 height 40
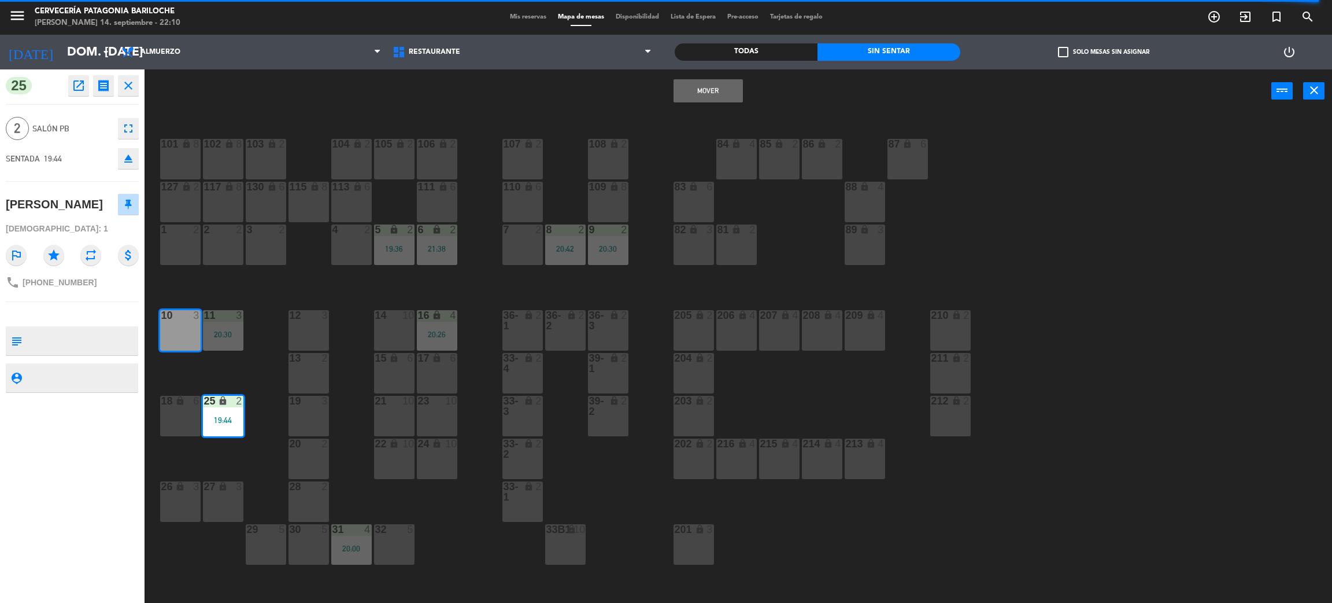
click at [709, 82] on button "Mover" at bounding box center [708, 90] width 69 height 23
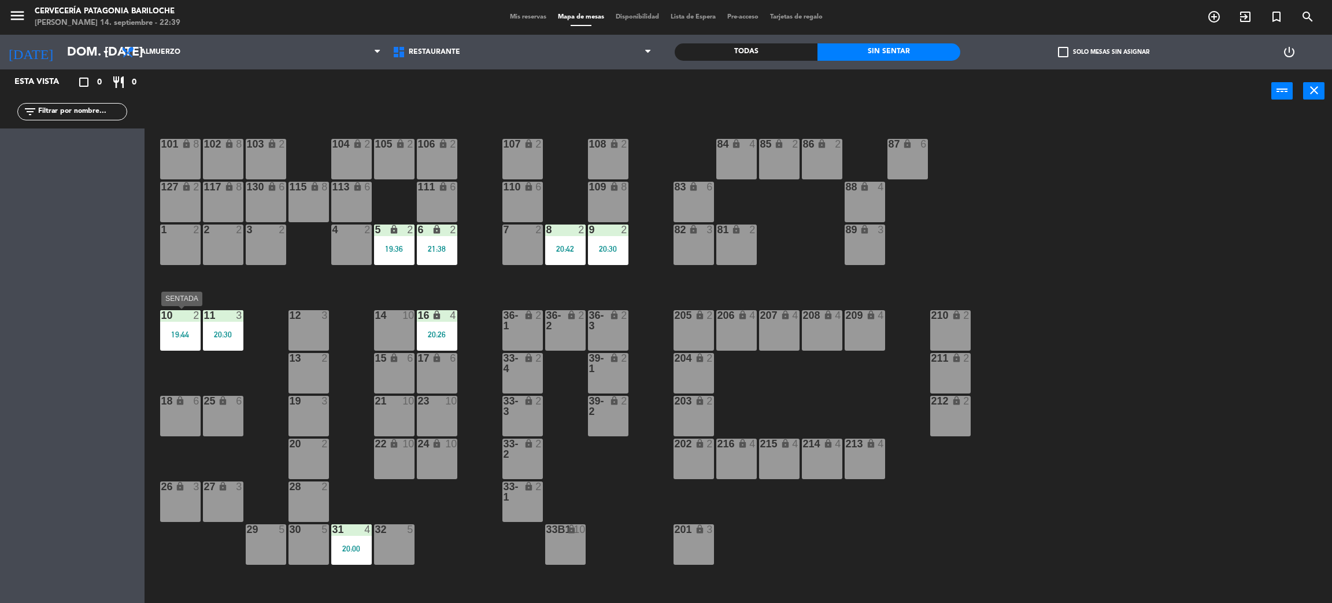
click at [187, 332] on div "19:44" at bounding box center [180, 334] width 40 height 8
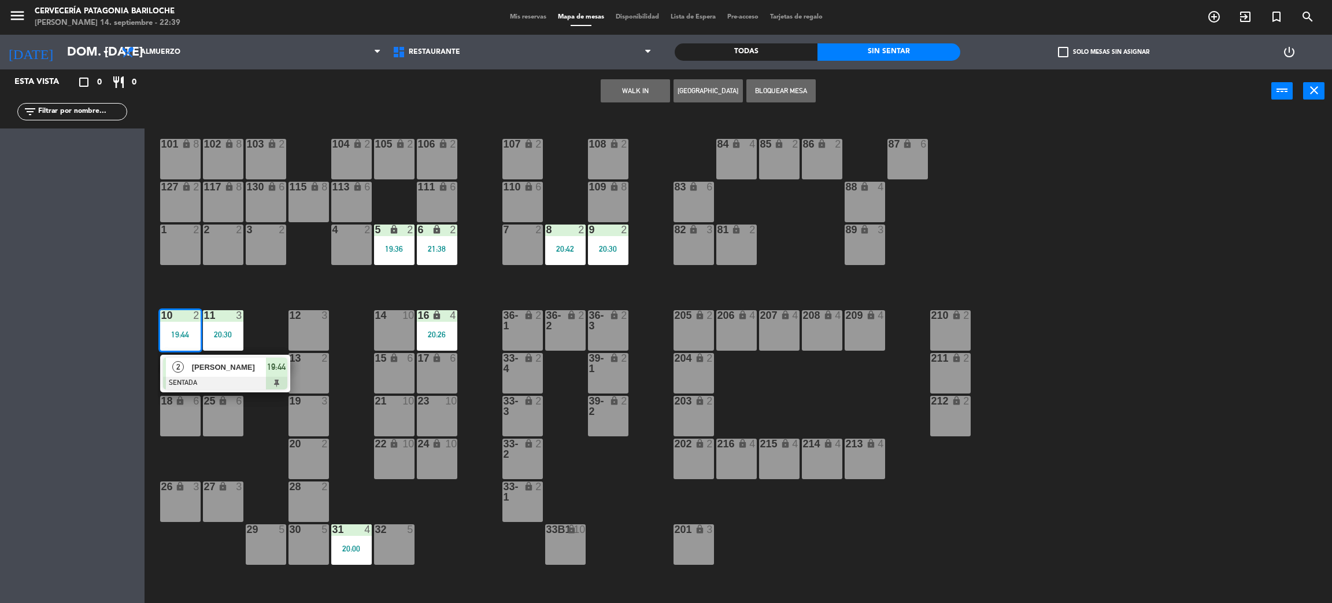
click at [234, 378] on div at bounding box center [225, 382] width 124 height 13
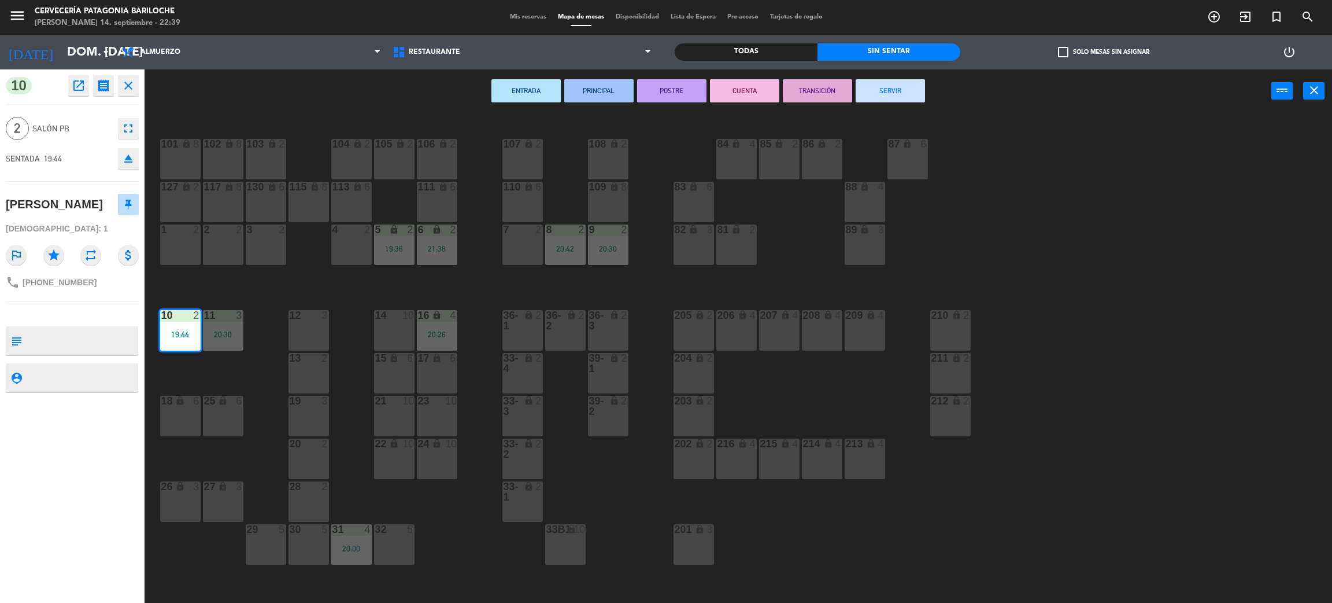
click at [896, 83] on button "SERVIR" at bounding box center [890, 90] width 69 height 23
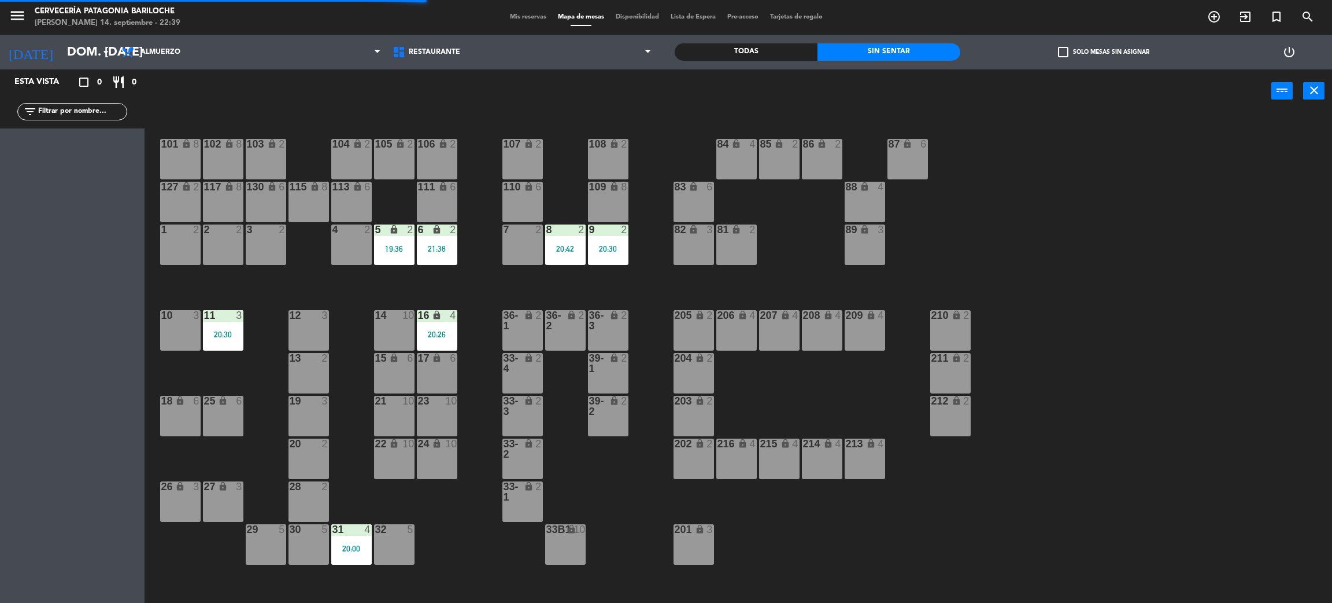
click at [221, 331] on div "20:30" at bounding box center [223, 334] width 40 height 8
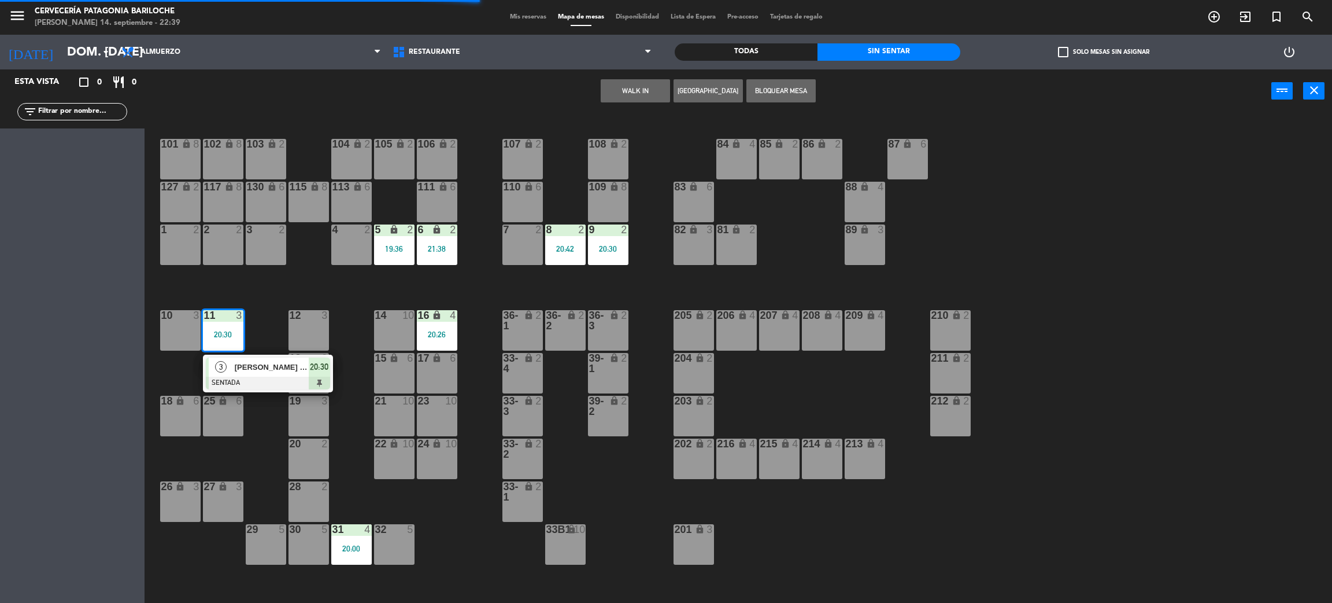
click at [276, 369] on span "[PERSON_NAME] [PERSON_NAME] Milego de los [PERSON_NAME]" at bounding box center [272, 367] width 74 height 12
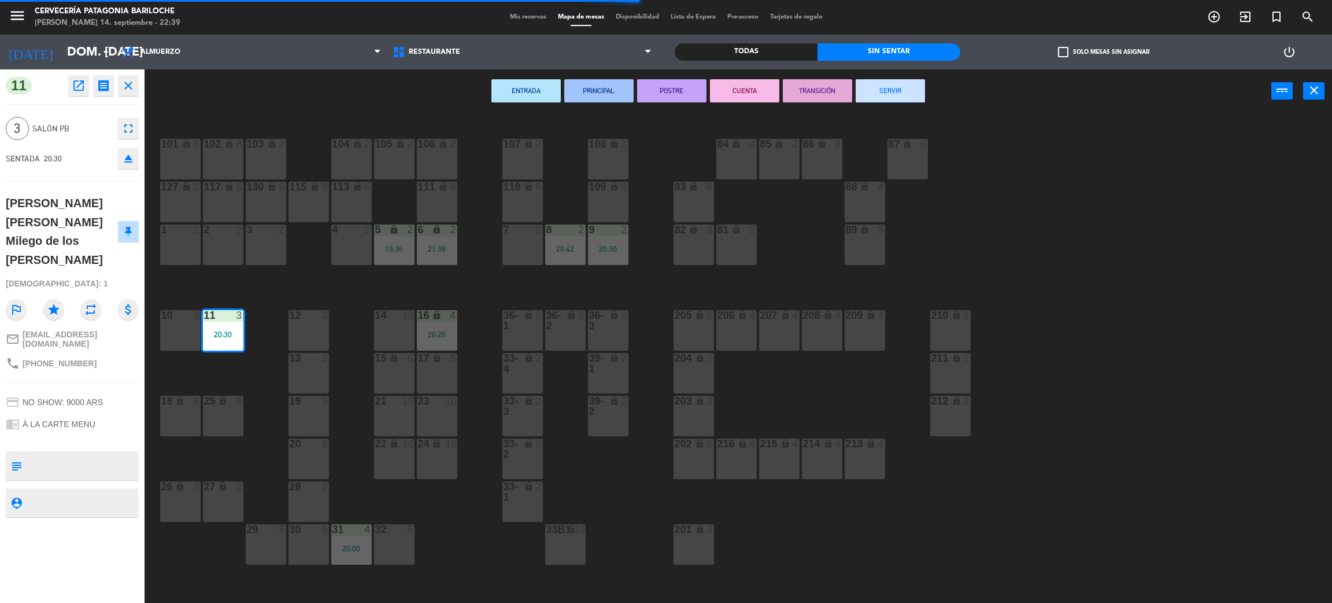
click at [882, 98] on button "SERVIR" at bounding box center [890, 90] width 69 height 23
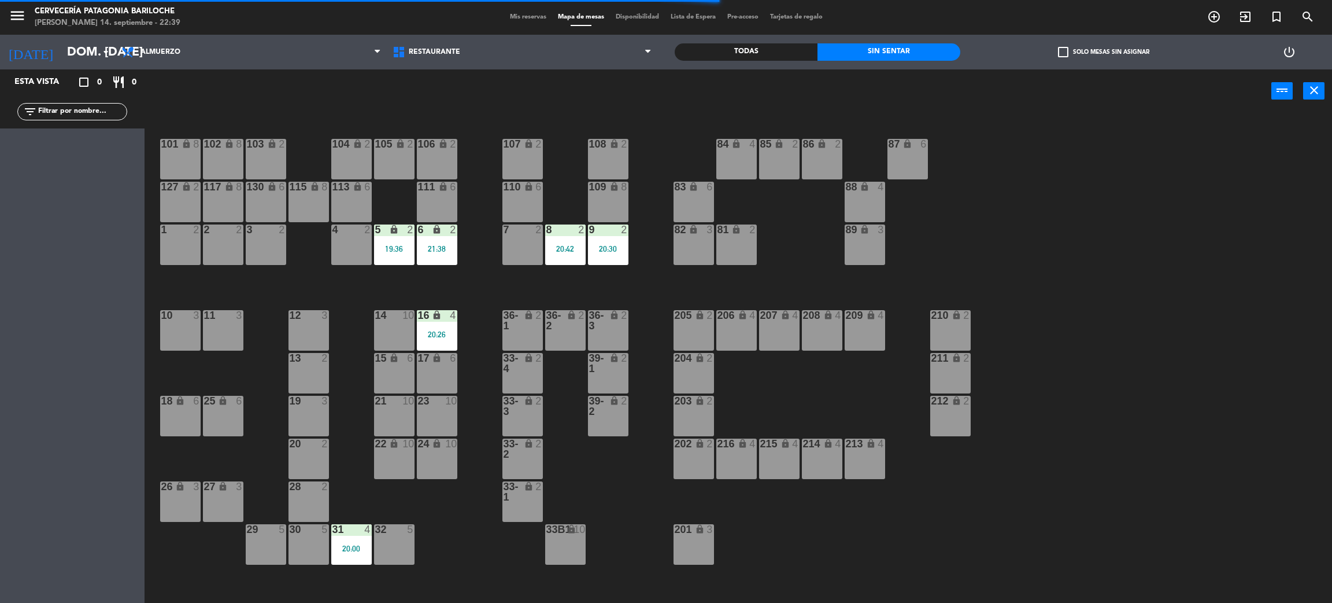
click at [404, 248] on div "19:36" at bounding box center [394, 249] width 40 height 8
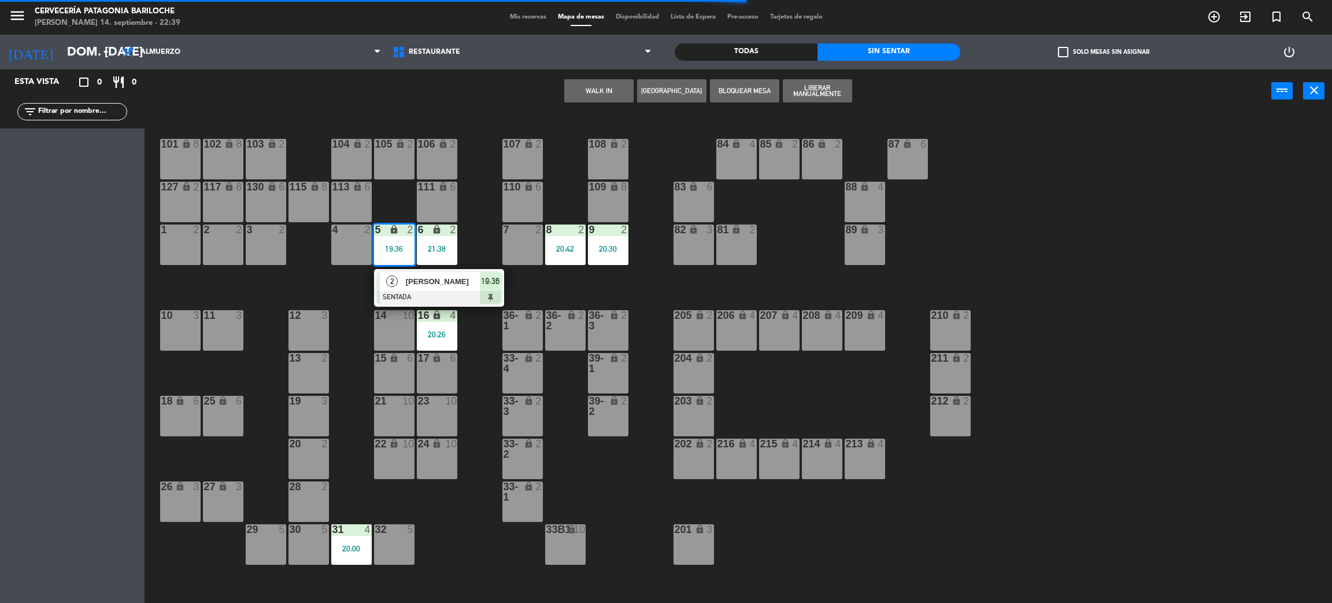
click at [435, 279] on span "[PERSON_NAME]" at bounding box center [443, 281] width 74 height 12
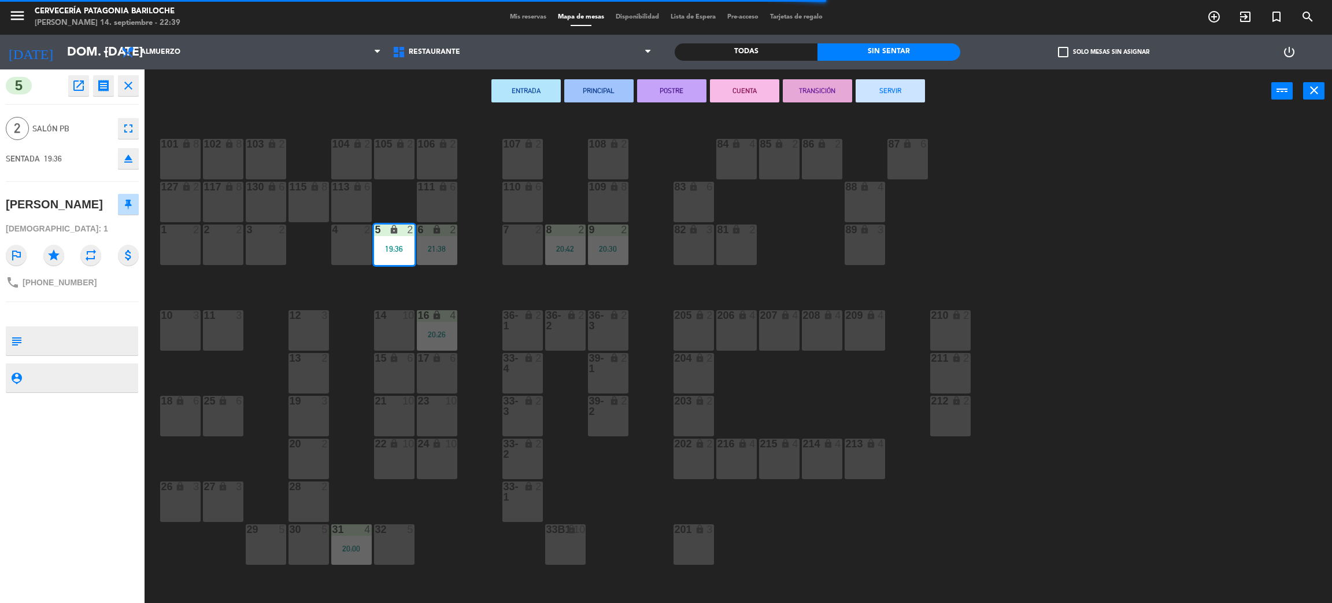
click at [882, 88] on button "SERVIR" at bounding box center [890, 90] width 69 height 23
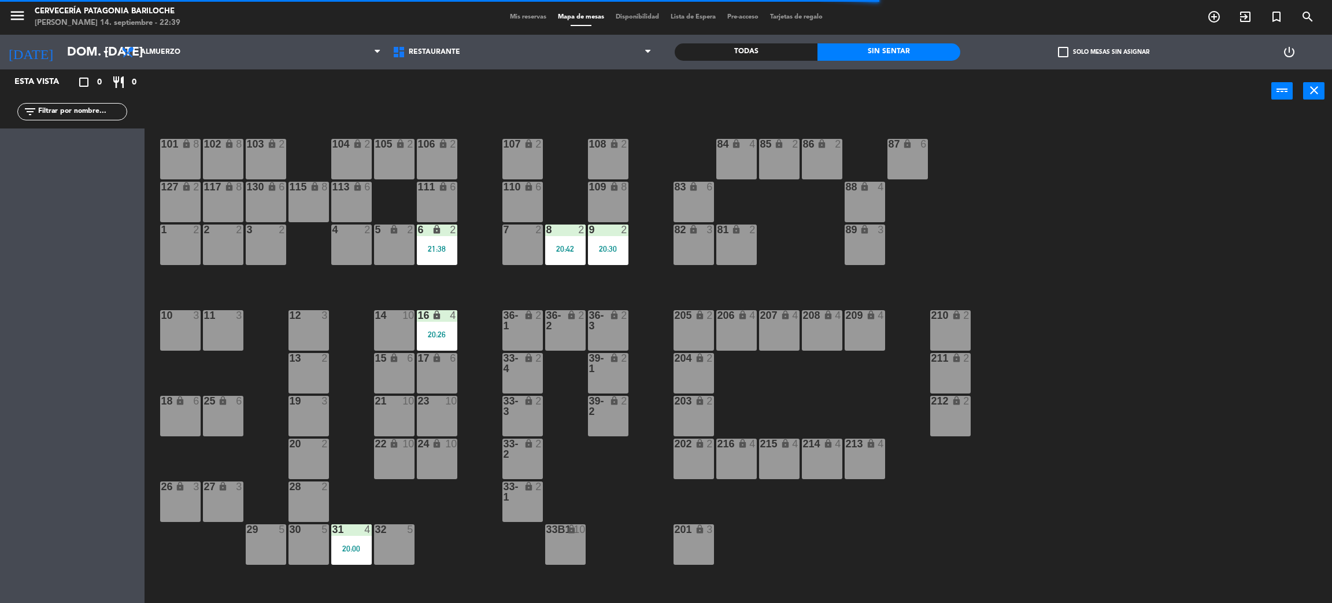
click at [453, 249] on div "21:38" at bounding box center [437, 249] width 40 height 8
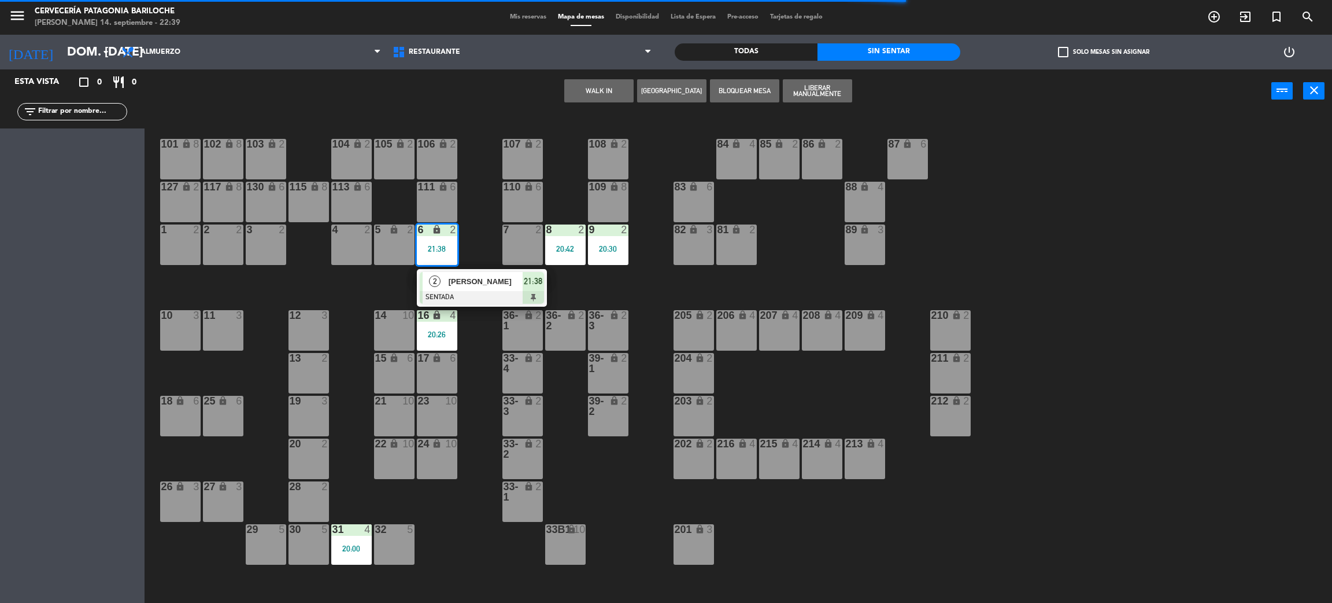
click at [477, 280] on span "[PERSON_NAME]" at bounding box center [486, 281] width 74 height 12
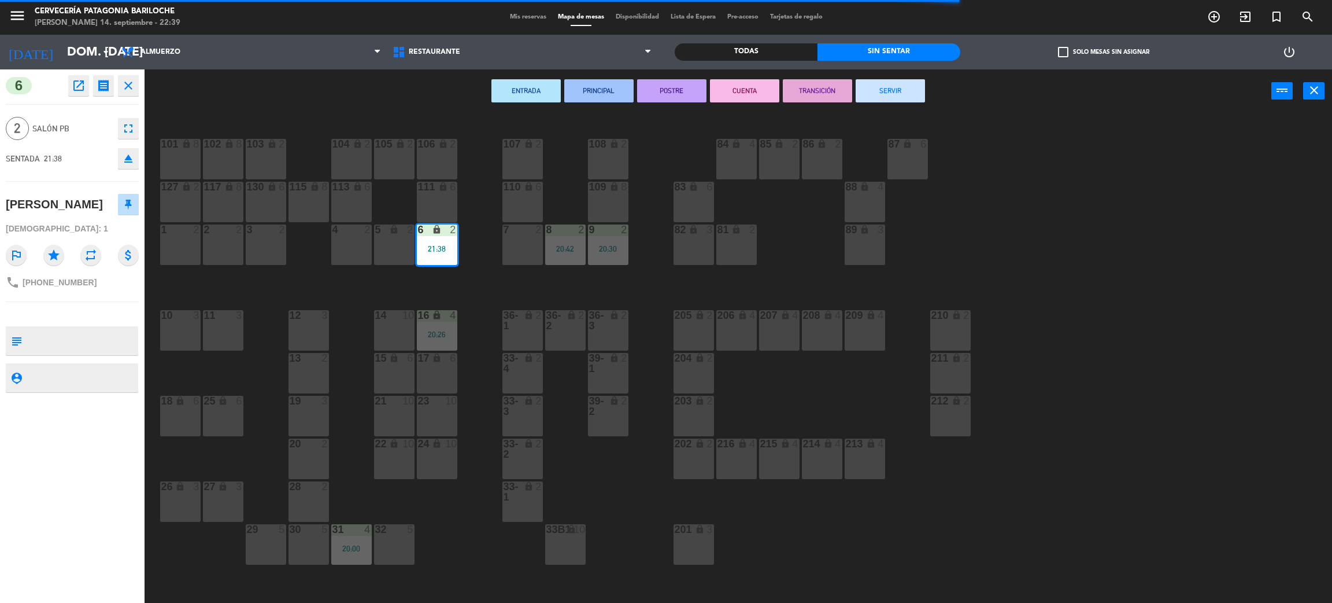
click at [877, 84] on button "SERVIR" at bounding box center [890, 90] width 69 height 23
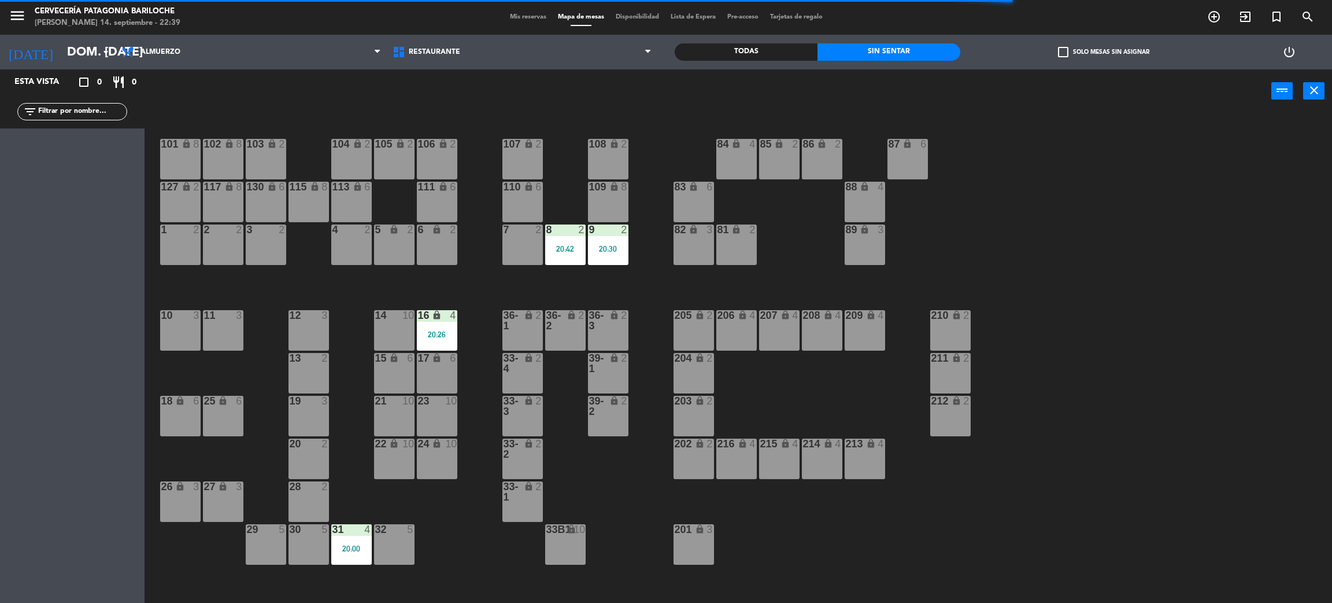
click at [565, 252] on div "20:42" at bounding box center [565, 249] width 40 height 8
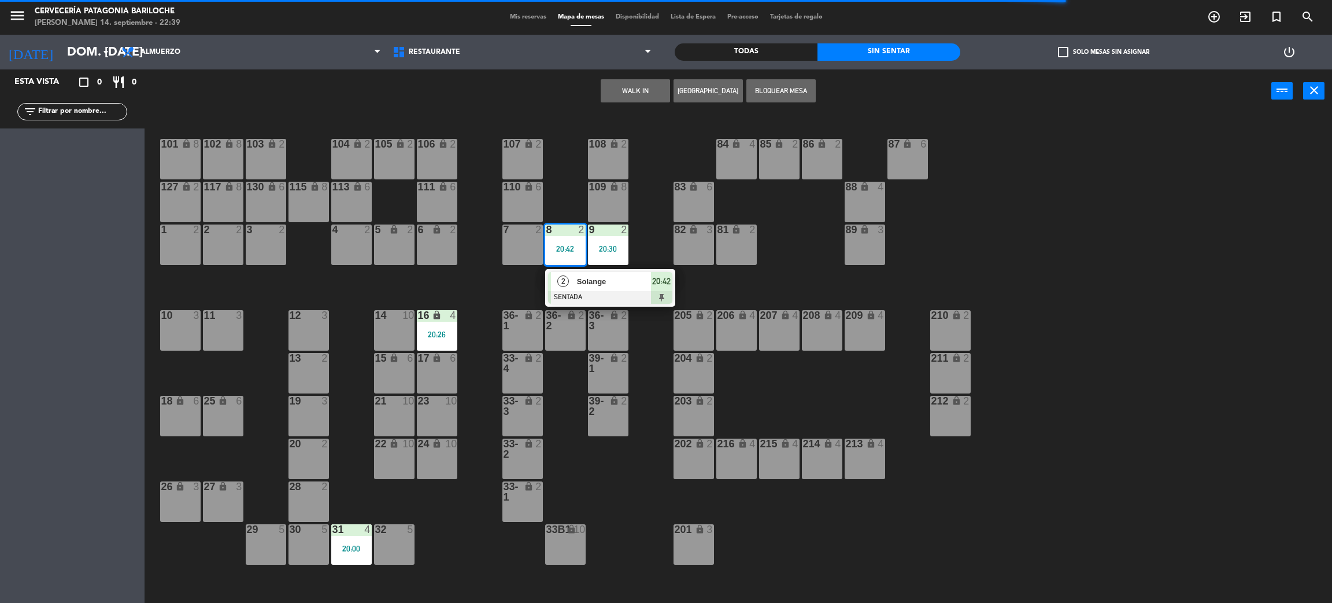
click at [580, 286] on span "Solange" at bounding box center [614, 281] width 74 height 12
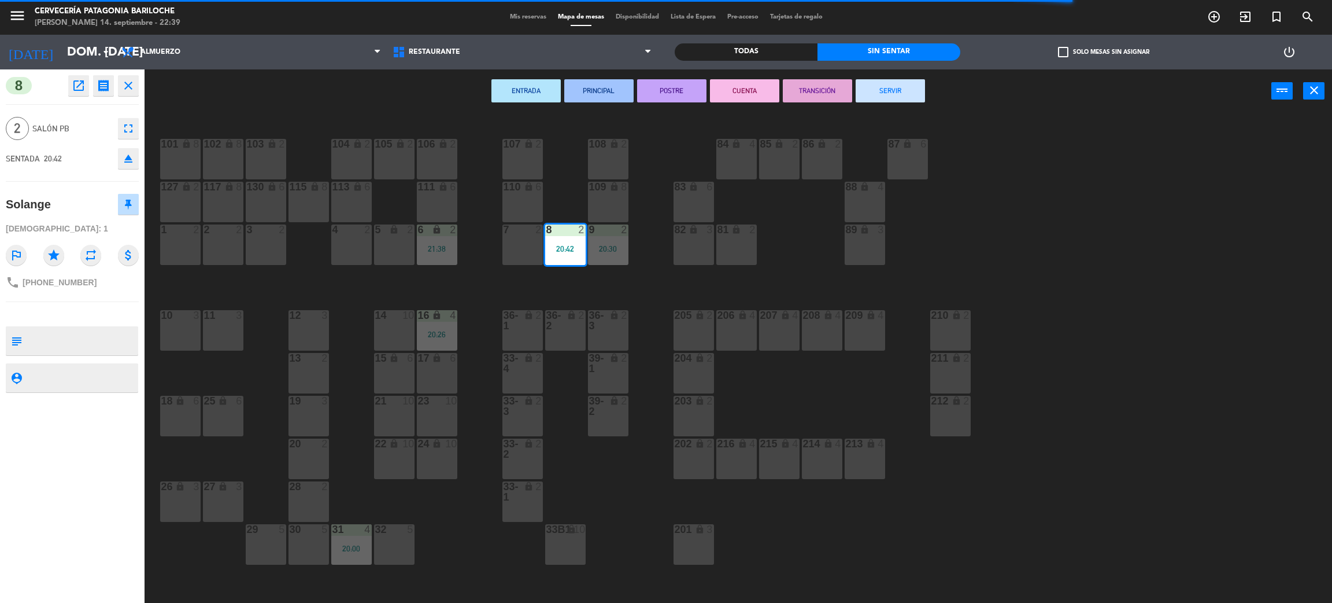
click at [895, 92] on button "SERVIR" at bounding box center [890, 90] width 69 height 23
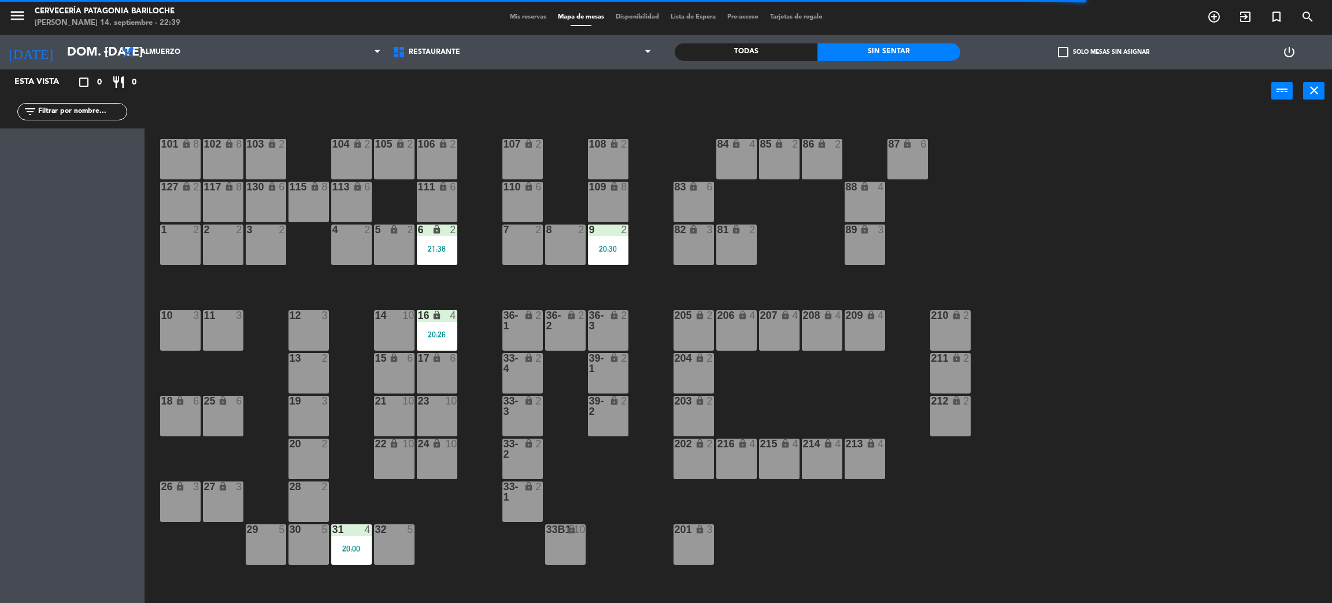
click at [604, 249] on div "20:30" at bounding box center [608, 249] width 40 height 8
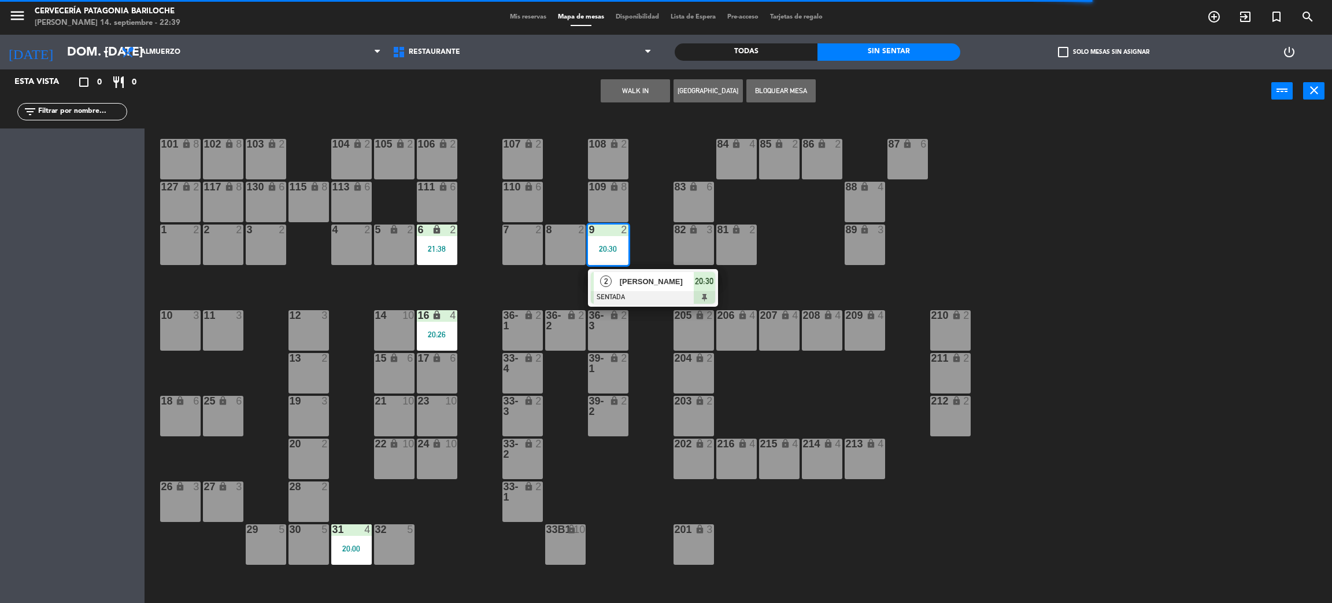
click at [630, 284] on span "[PERSON_NAME]" at bounding box center [657, 281] width 74 height 12
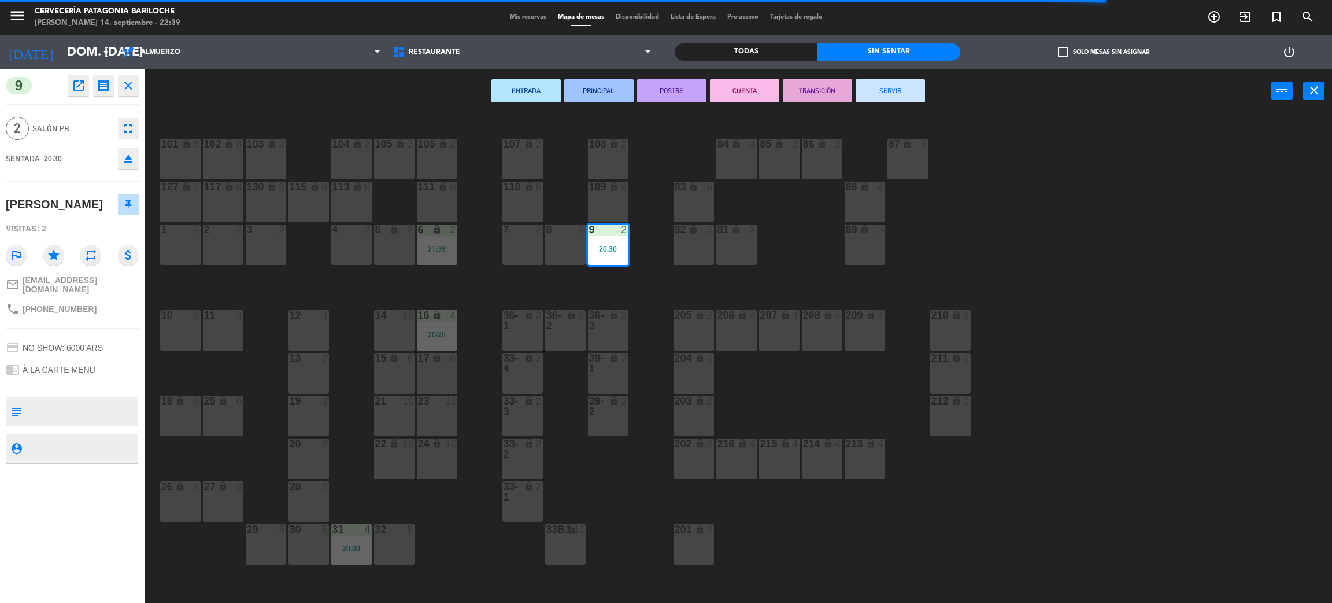
click at [905, 93] on button "SERVIR" at bounding box center [890, 90] width 69 height 23
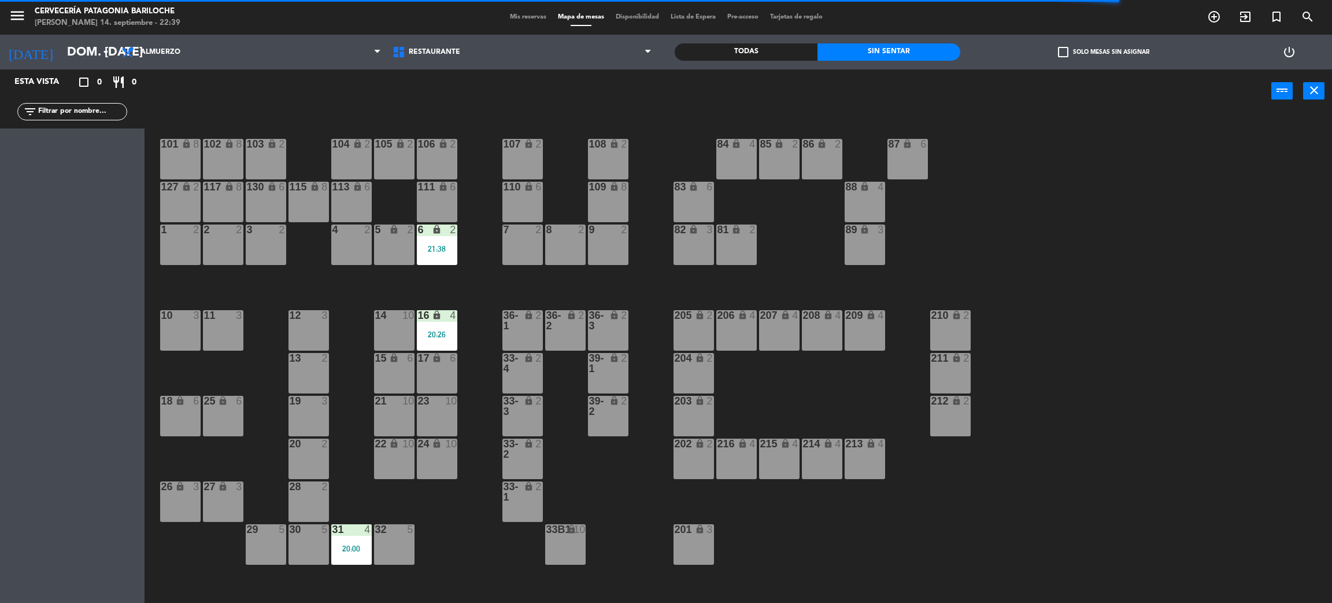
click at [445, 323] on div "16 lock 4 20:26" at bounding box center [437, 330] width 40 height 40
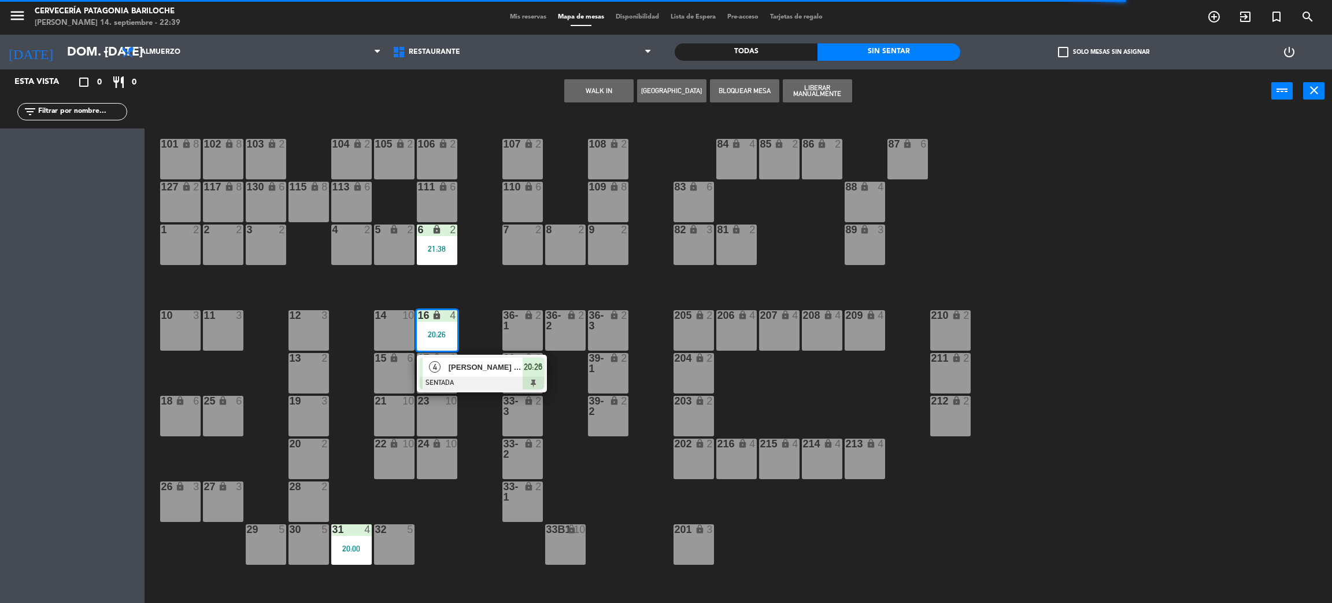
click at [478, 363] on span "[PERSON_NAME] Maxi" at bounding box center [486, 367] width 74 height 12
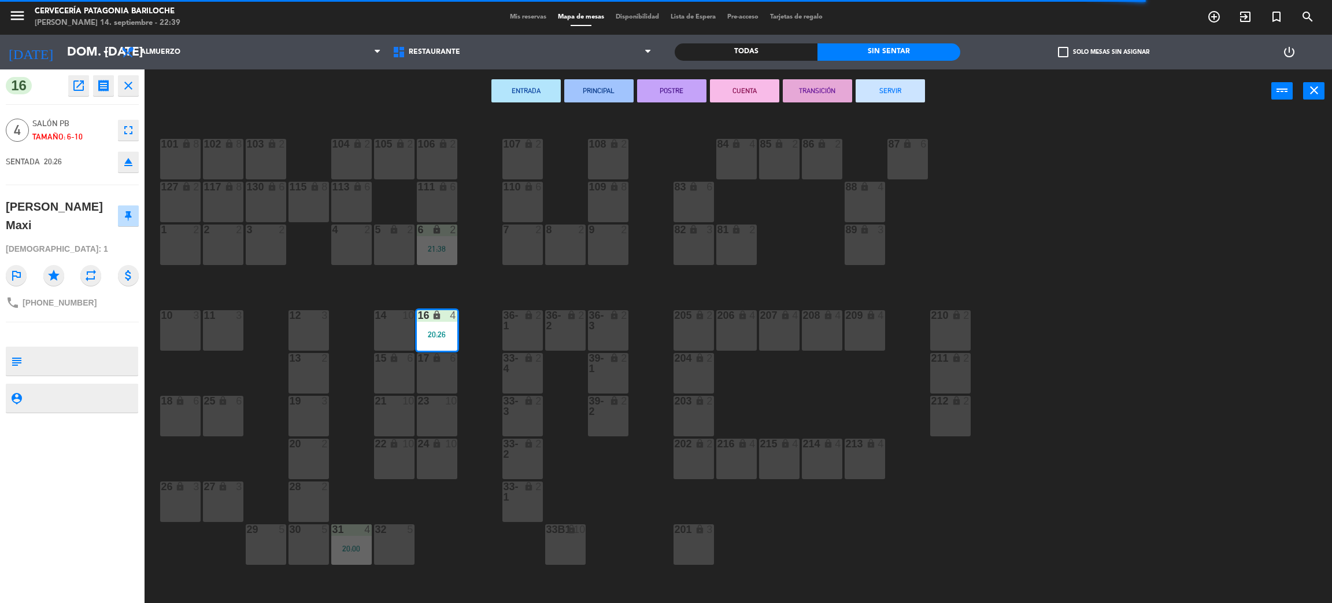
click at [914, 92] on button "SERVIR" at bounding box center [890, 90] width 69 height 23
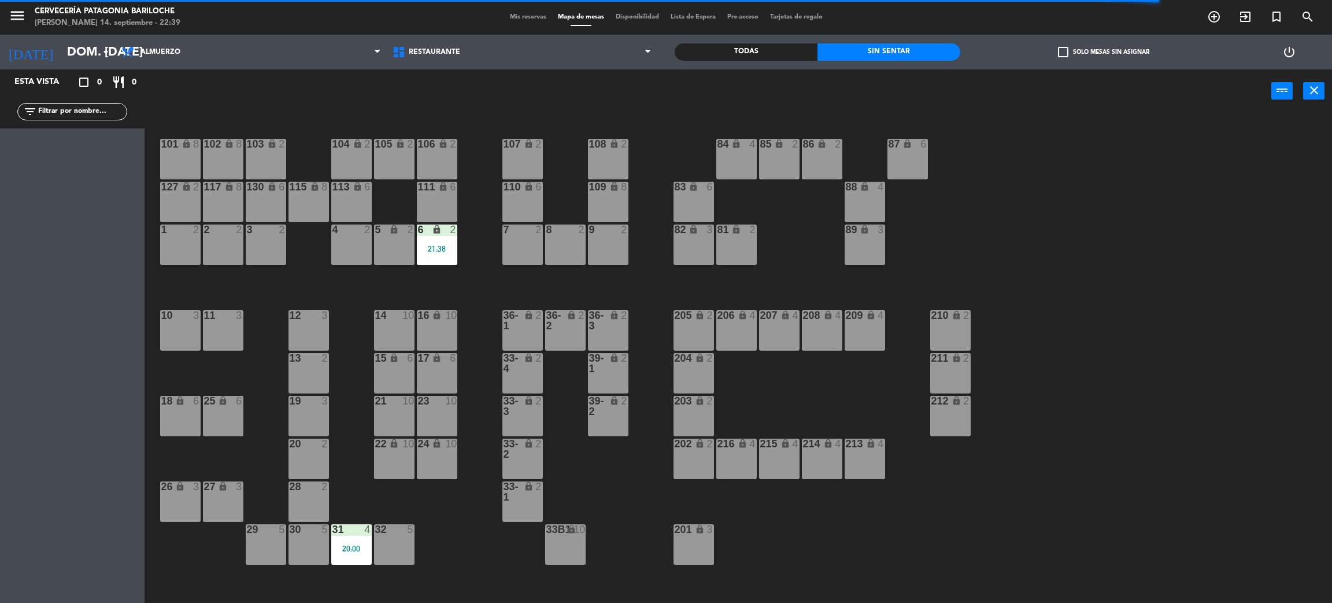
click at [365, 541] on div "31 4 20:00" at bounding box center [351, 544] width 40 height 40
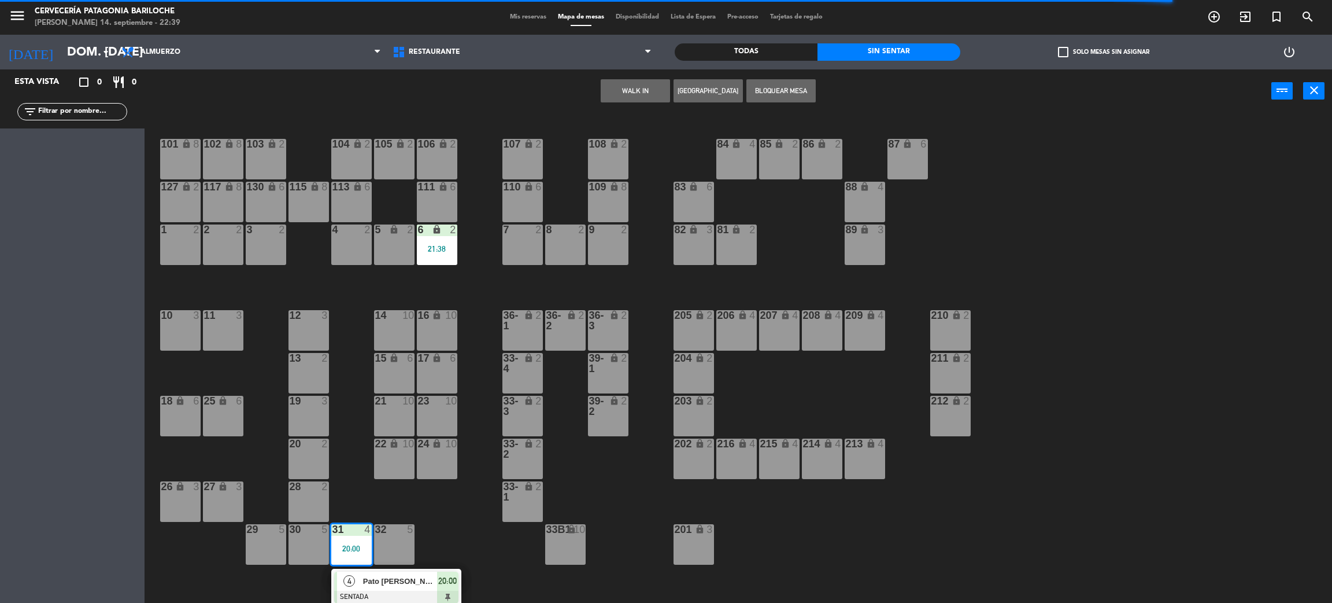
click at [387, 578] on span "Pato [PERSON_NAME]" at bounding box center [400, 581] width 74 height 12
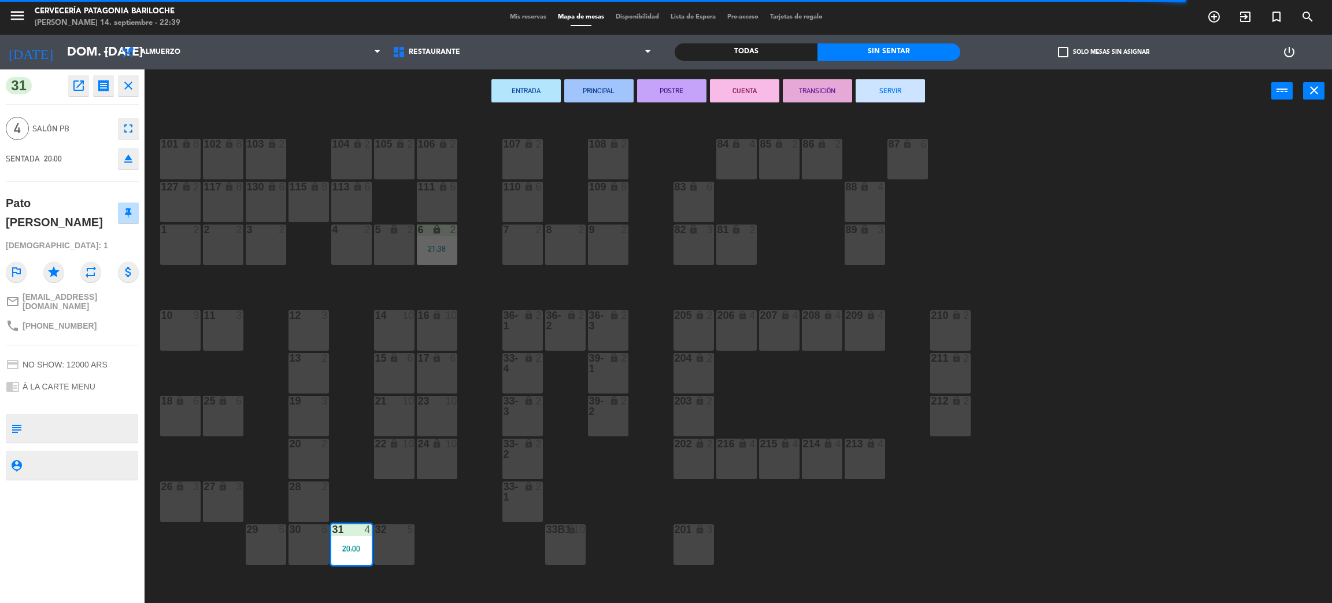
click at [900, 88] on button "SERVIR" at bounding box center [890, 90] width 69 height 23
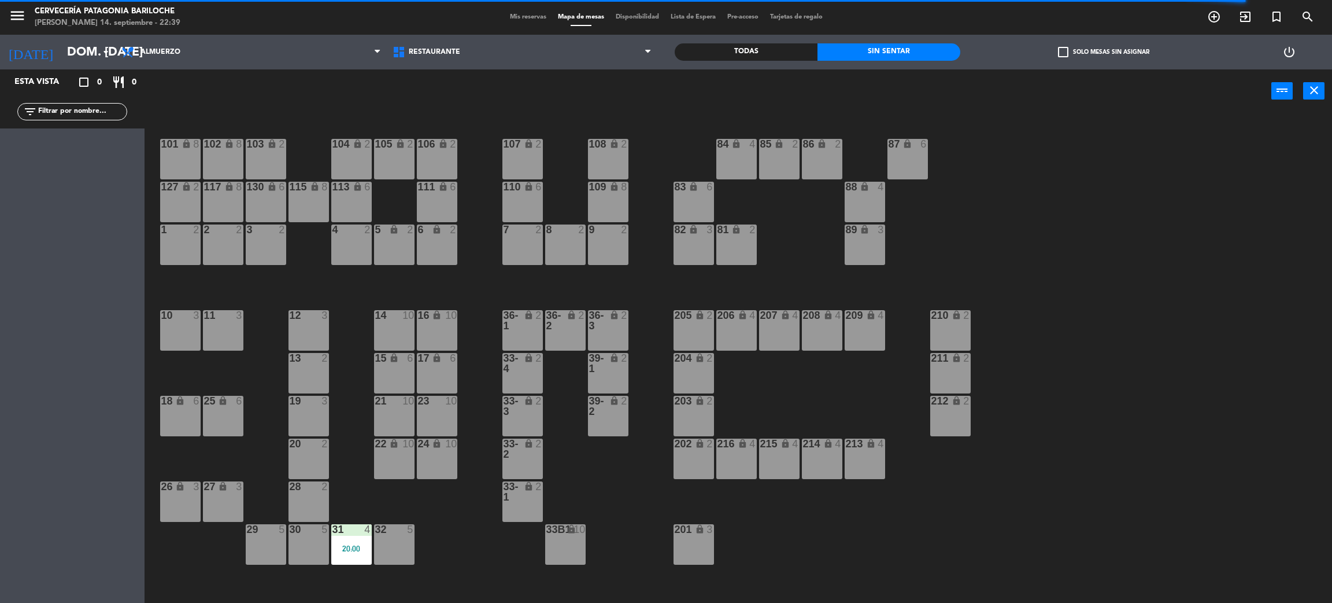
click at [473, 282] on div "101 lock 8 102 lock 8 104 lock 2 105 lock 2 106 lock 2 103 lock 2 107 lock 2 10…" at bounding box center [745, 363] width 1174 height 490
